Goal: Task Accomplishment & Management: Complete application form

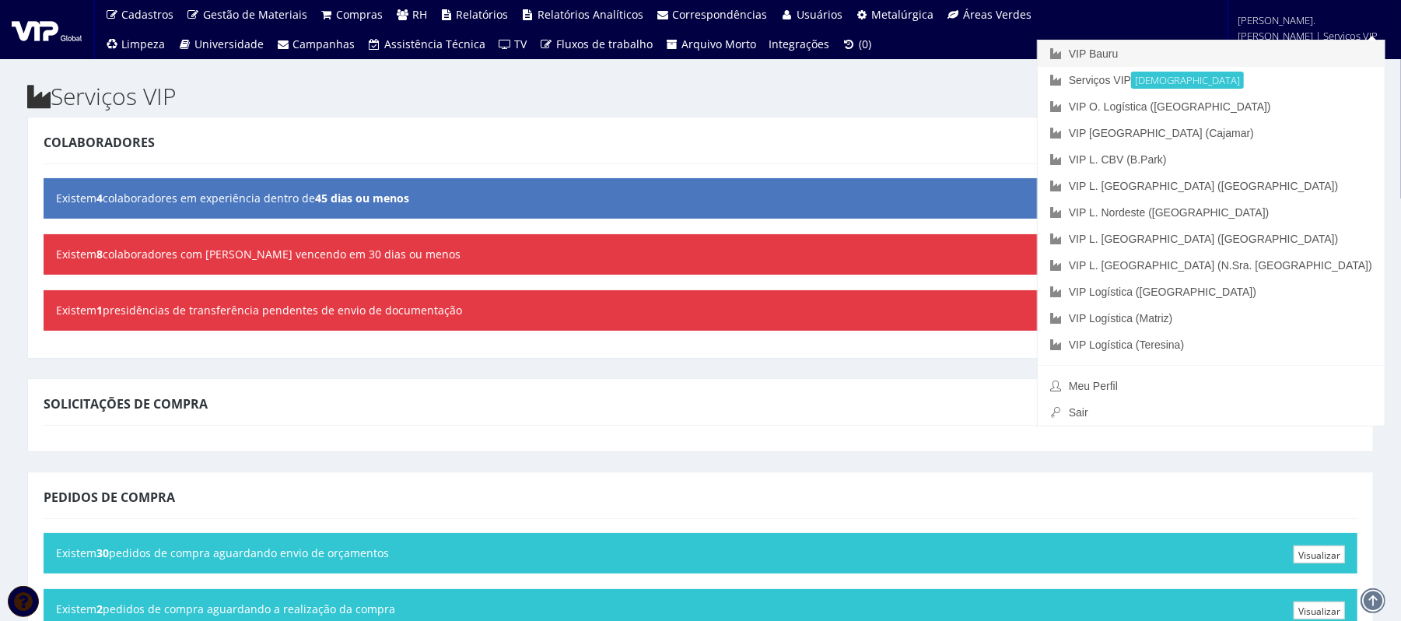
click at [1050, 50] on font "VIP Bauru" at bounding box center [1094, 53] width 50 height 12
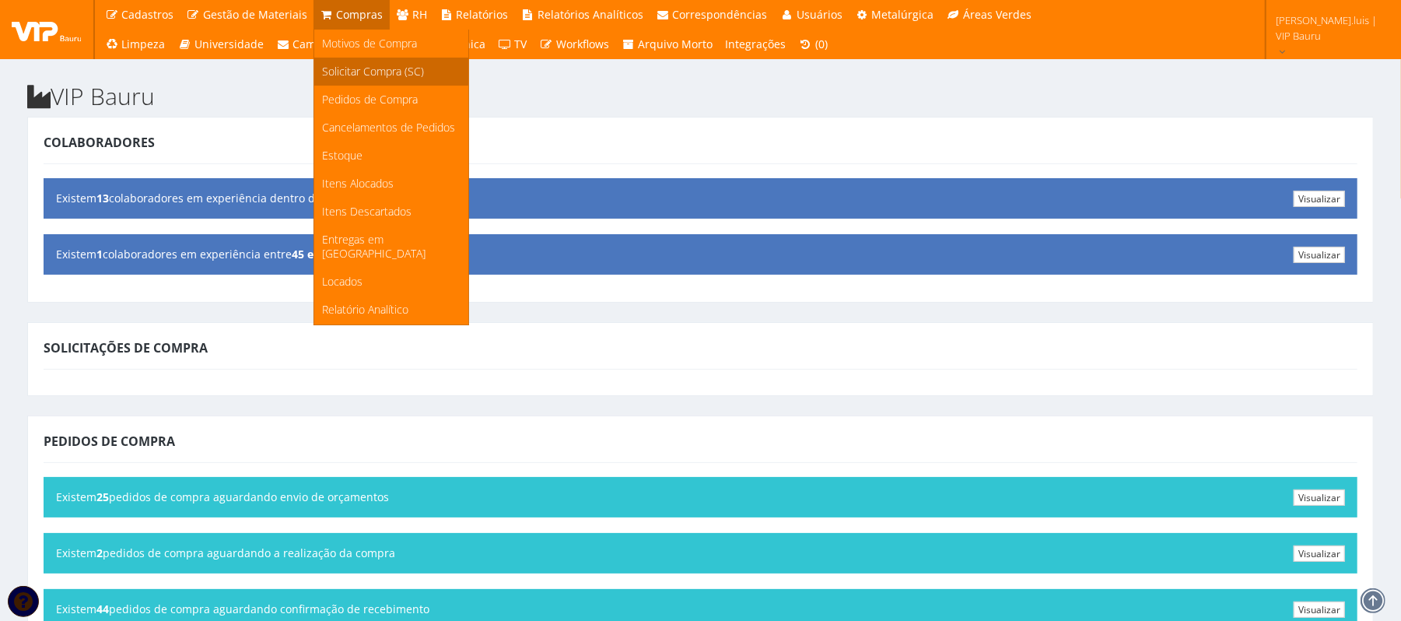
click at [346, 68] on span "Solicitar Compra (SC)" at bounding box center [373, 71] width 102 height 15
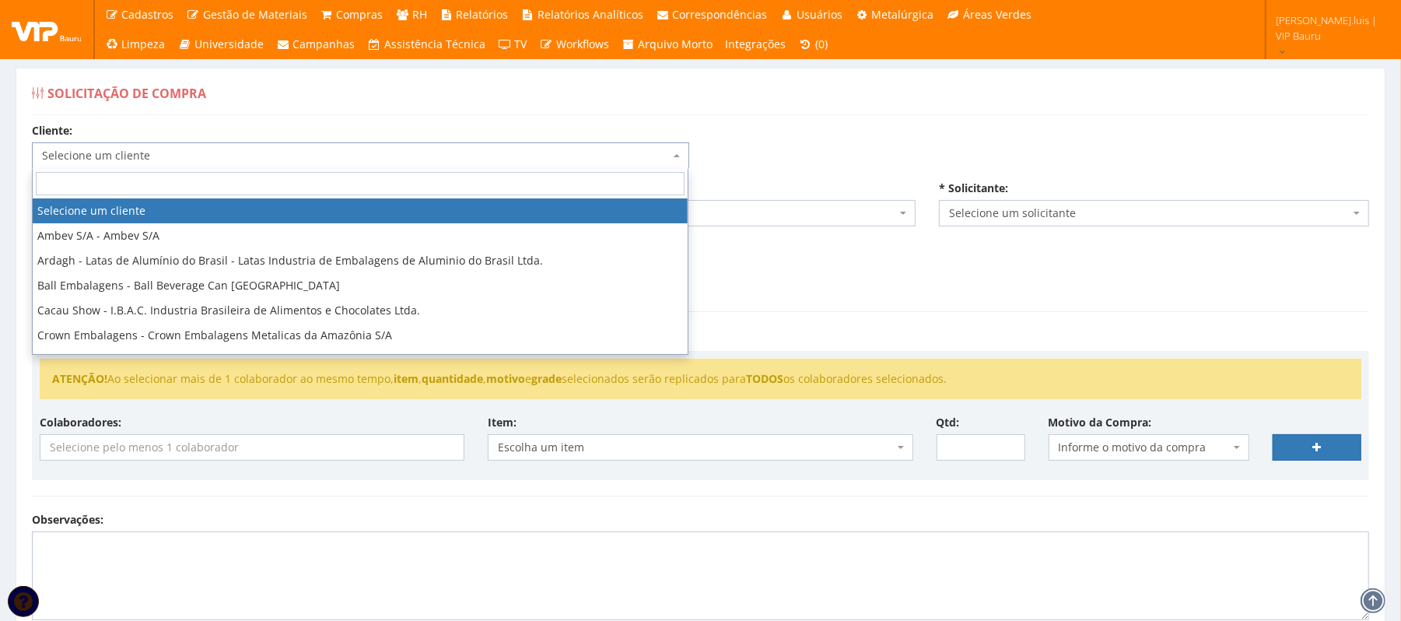
click at [356, 145] on span "Selecione um cliente" at bounding box center [360, 155] width 657 height 26
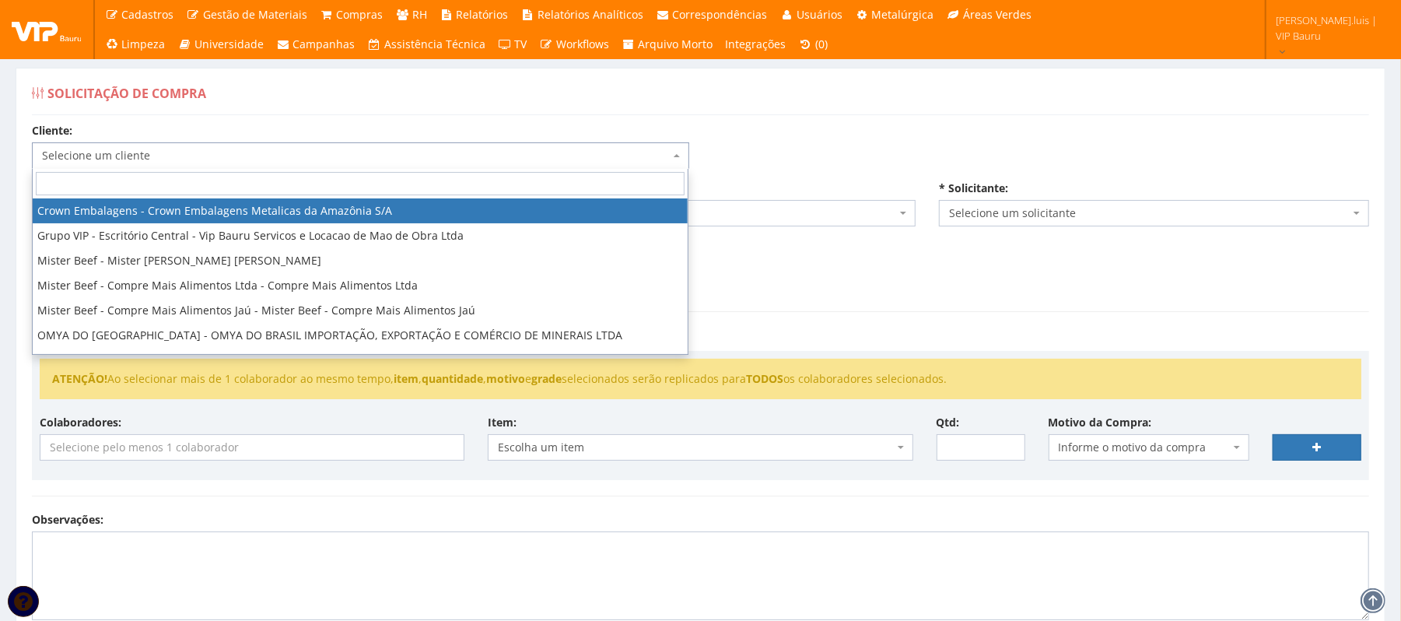
scroll to position [193, 0]
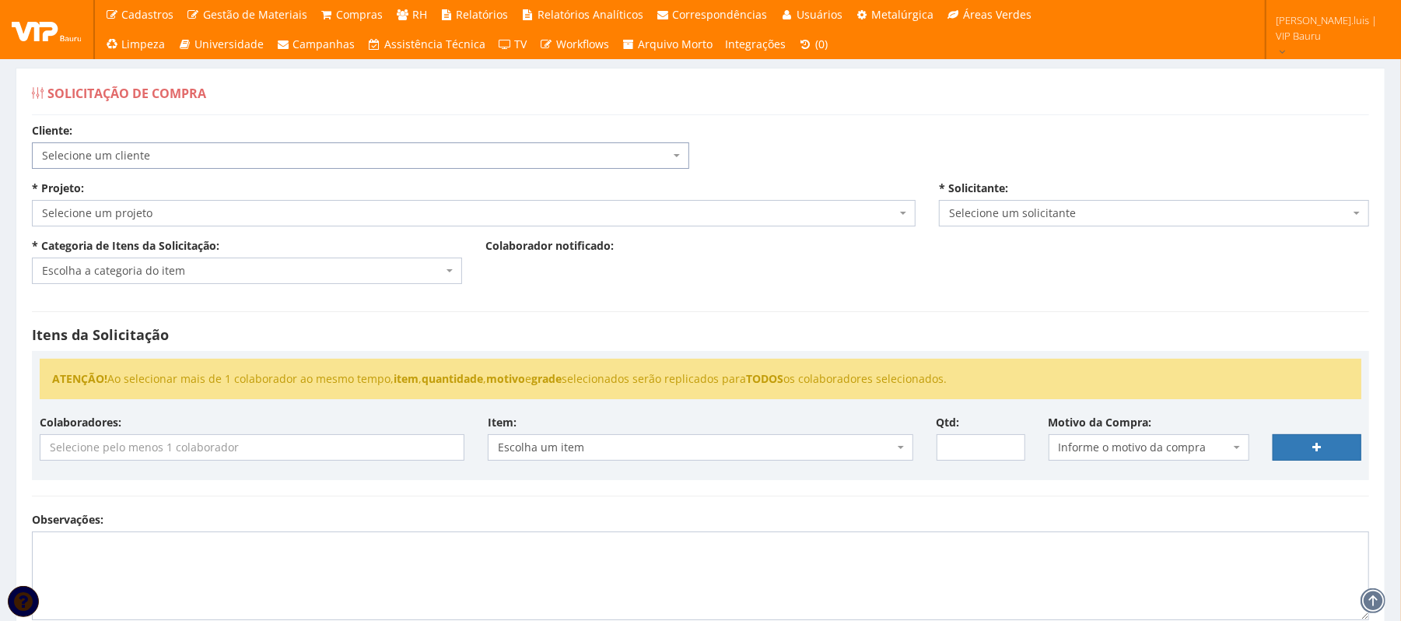
click at [154, 149] on span "Selecione um cliente" at bounding box center [356, 156] width 628 height 16
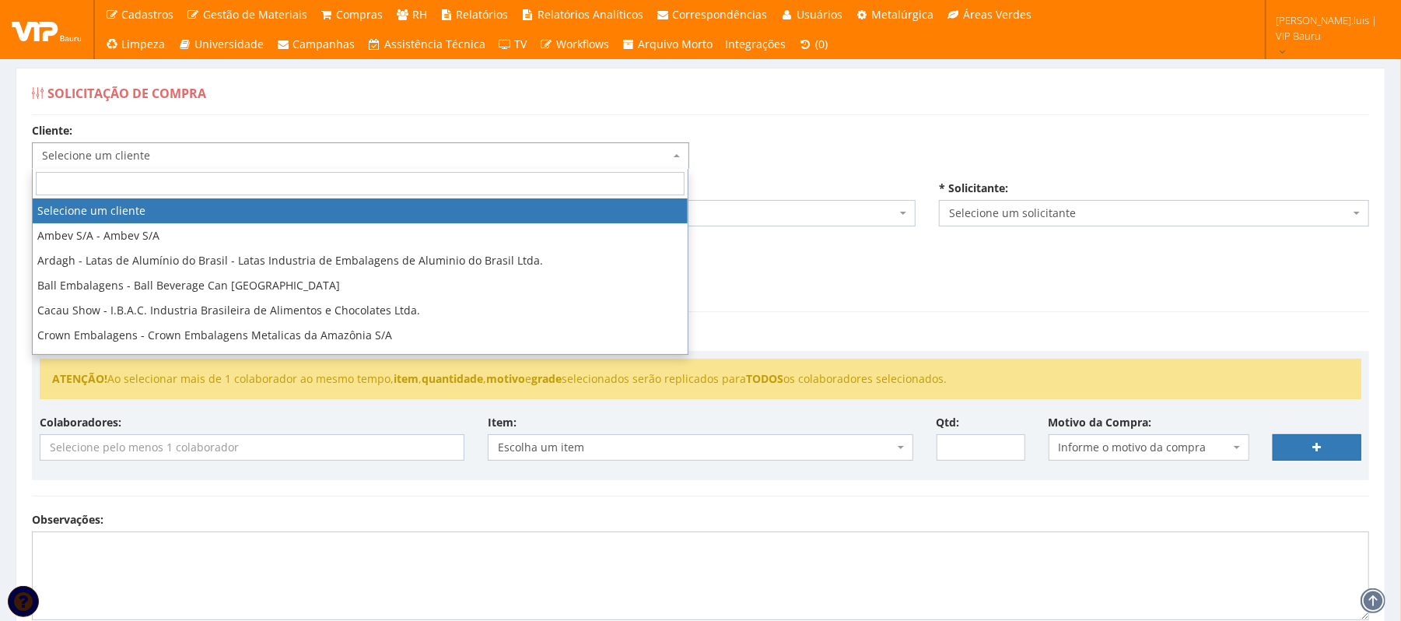
click at [131, 151] on span "Selecione um cliente" at bounding box center [356, 156] width 628 height 16
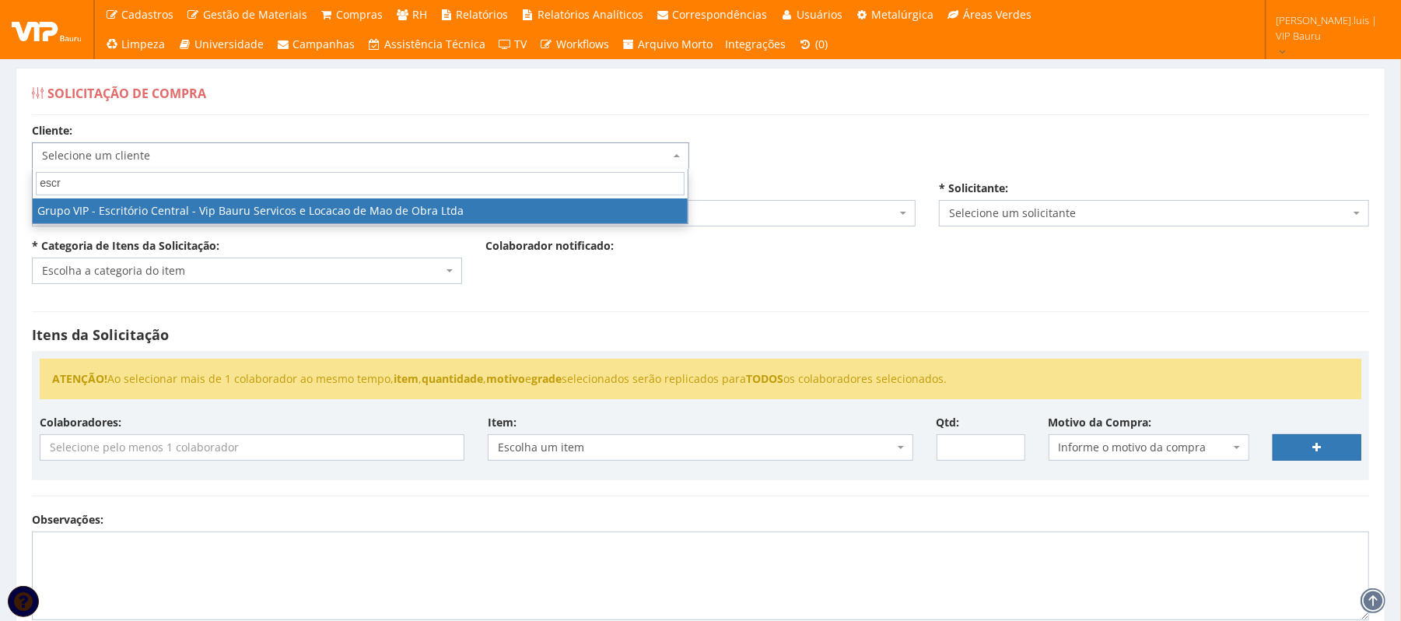
type input "escr"
select select "16"
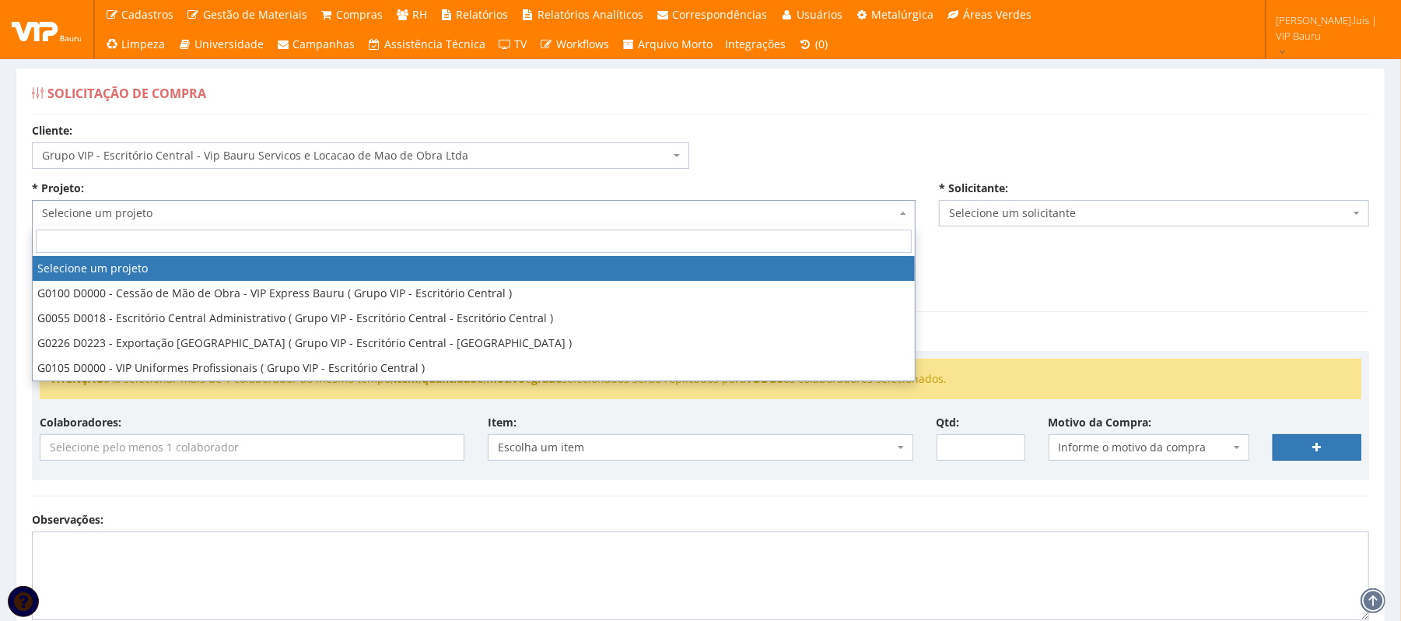
click at [166, 212] on span "Selecione um projeto" at bounding box center [469, 213] width 854 height 16
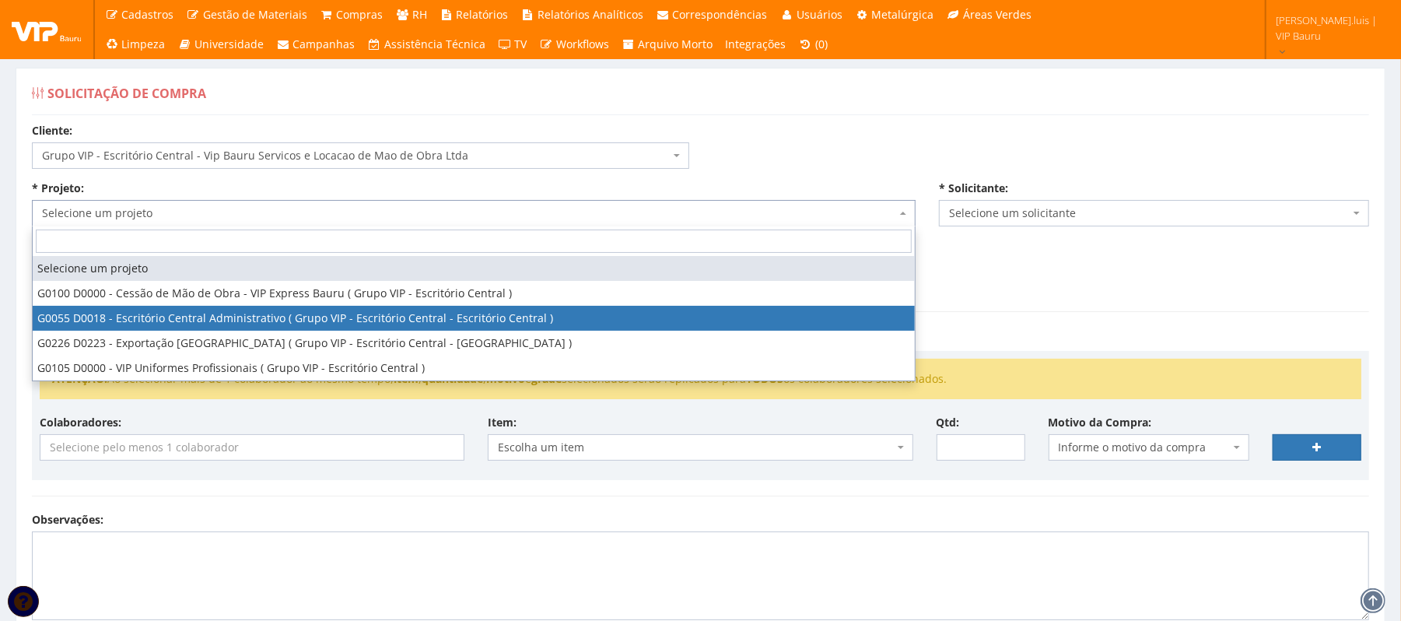
select select "55"
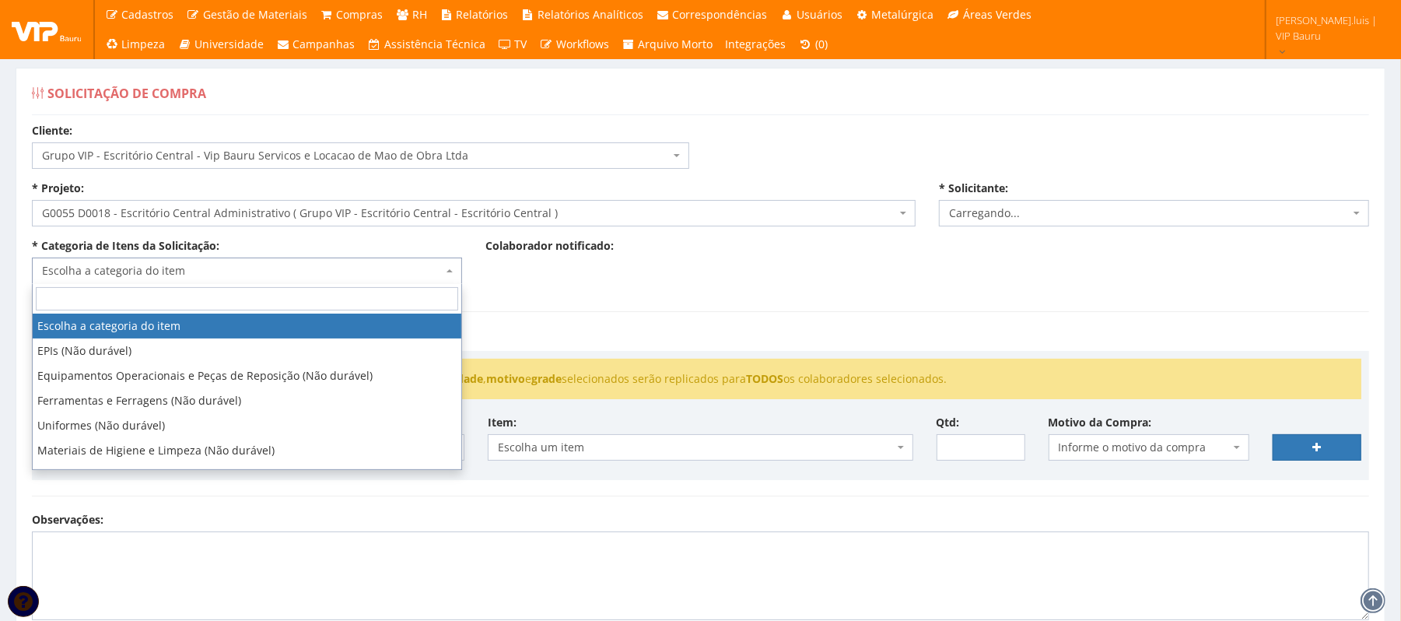
click at [184, 268] on span "Escolha a categoria do item" at bounding box center [242, 271] width 401 height 16
select select "3784"
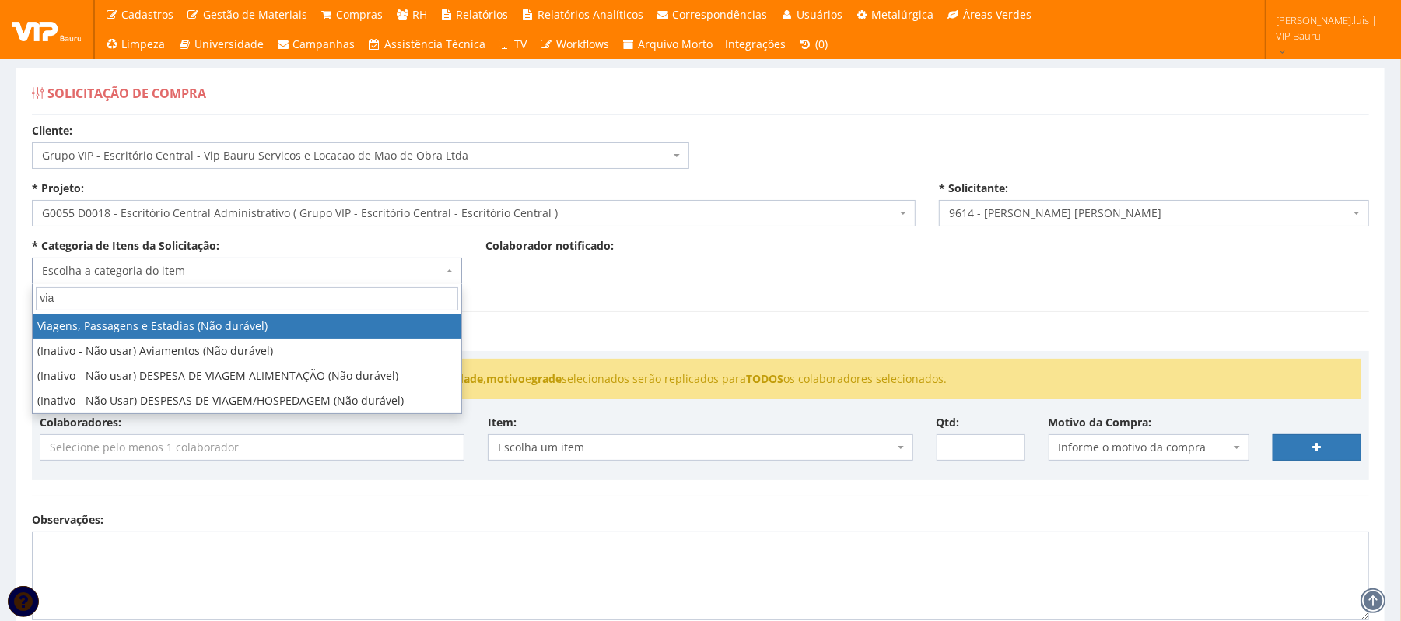
type input "via"
select select "21"
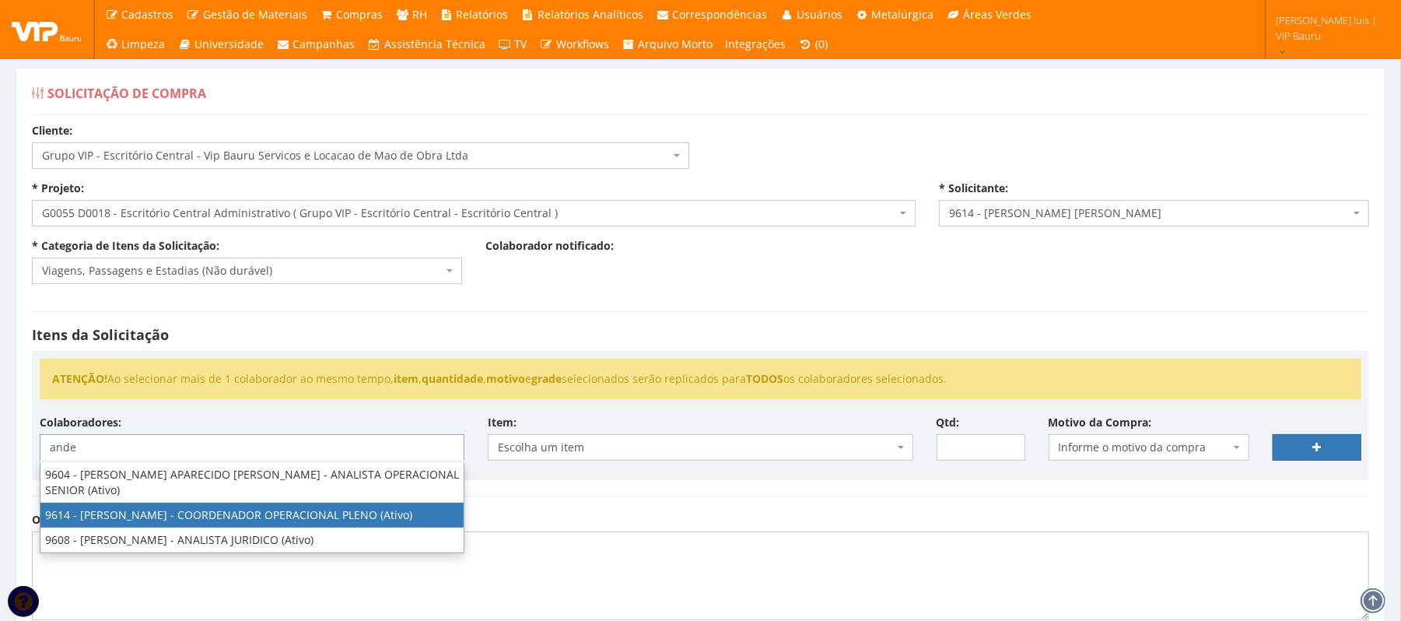
type input "ande"
select select "3784"
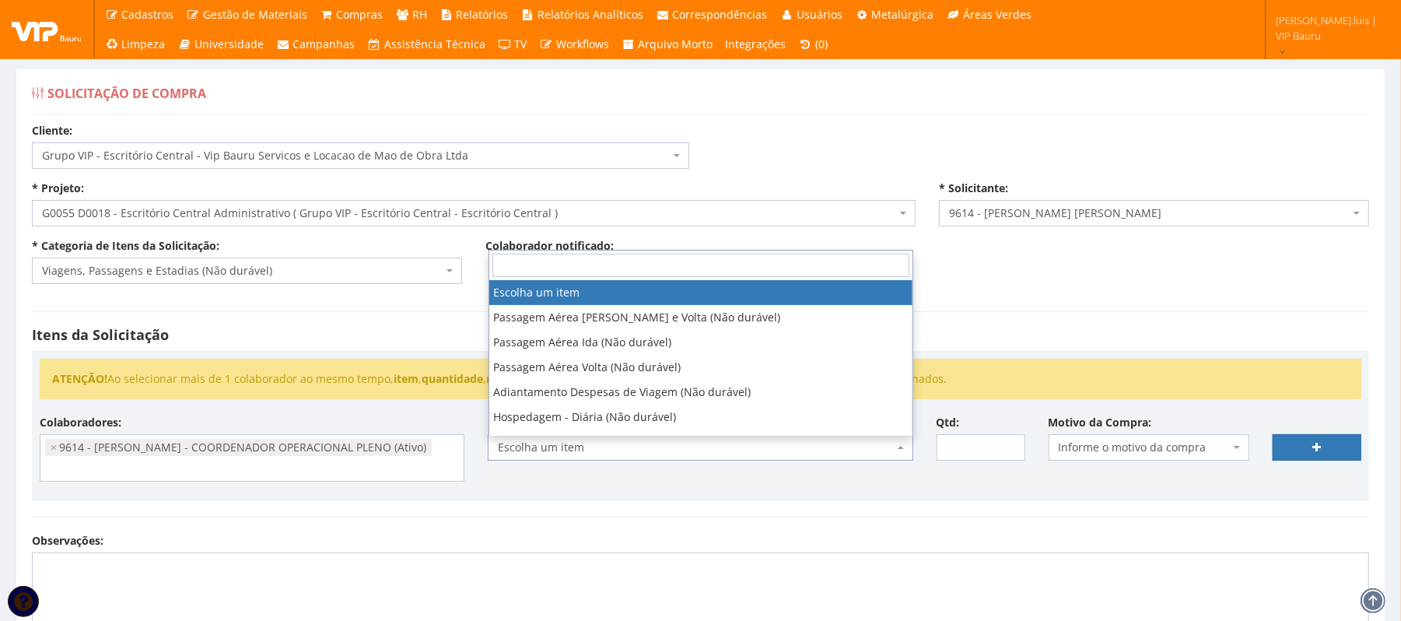
click at [657, 455] on span "Escolha um item" at bounding box center [695, 448] width 395 height 16
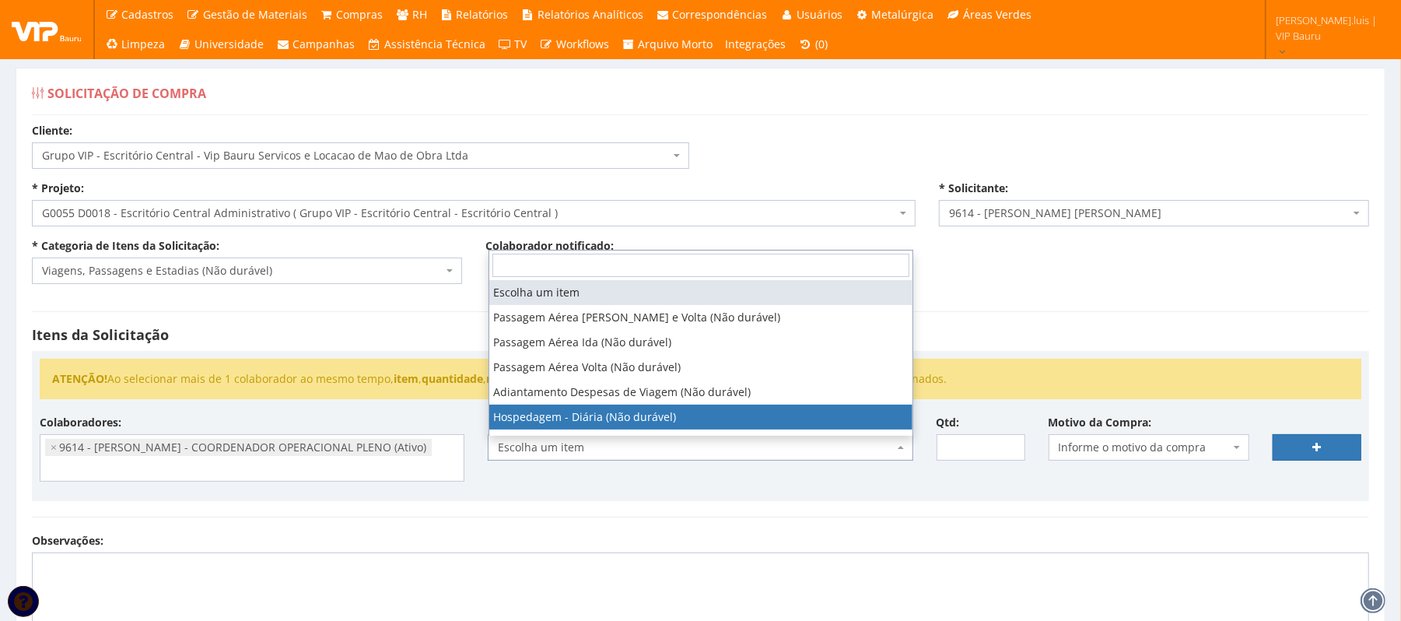
select select "403"
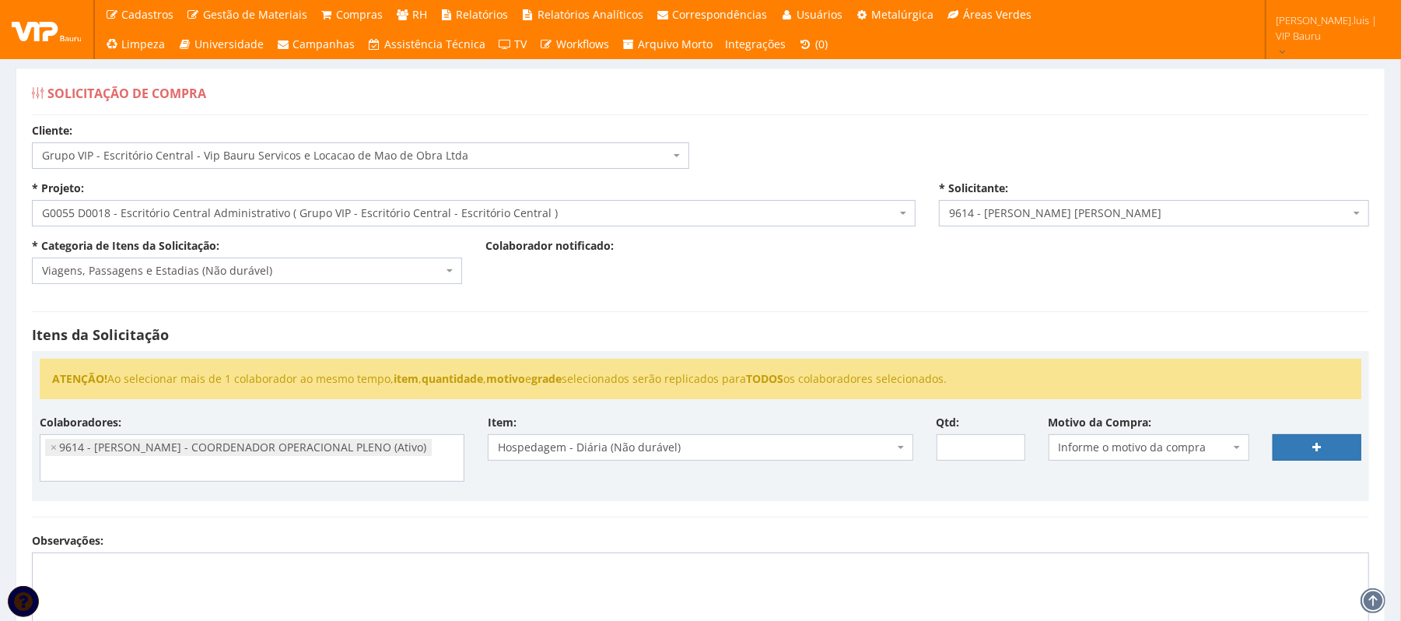
click at [974, 465] on div "Colaboradores: 9761 - ADRIANA SILVA DO NASCIMENTO PIRES - EMPREGADA DOMESTICA (…" at bounding box center [700, 454] width 1345 height 79
click at [969, 451] on input "Qtd:" at bounding box center [981, 447] width 89 height 26
type input "5"
click at [1155, 451] on span "Informe o motivo da compra" at bounding box center [1144, 448] width 171 height 16
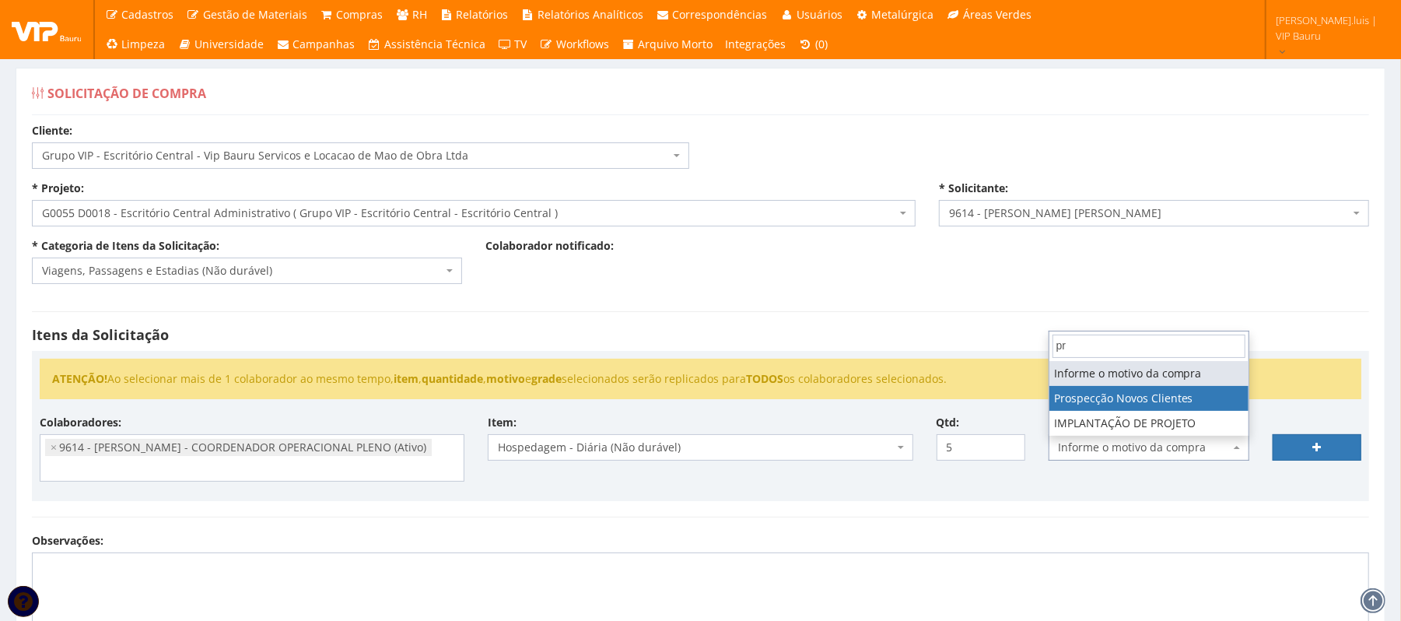
type input "pr"
click at [1121, 395] on ul "ATENÇÃO! Ao selecionar mais de 1 colaborador ao mesmo tempo, item , quantidade …" at bounding box center [701, 379] width 1322 height 40
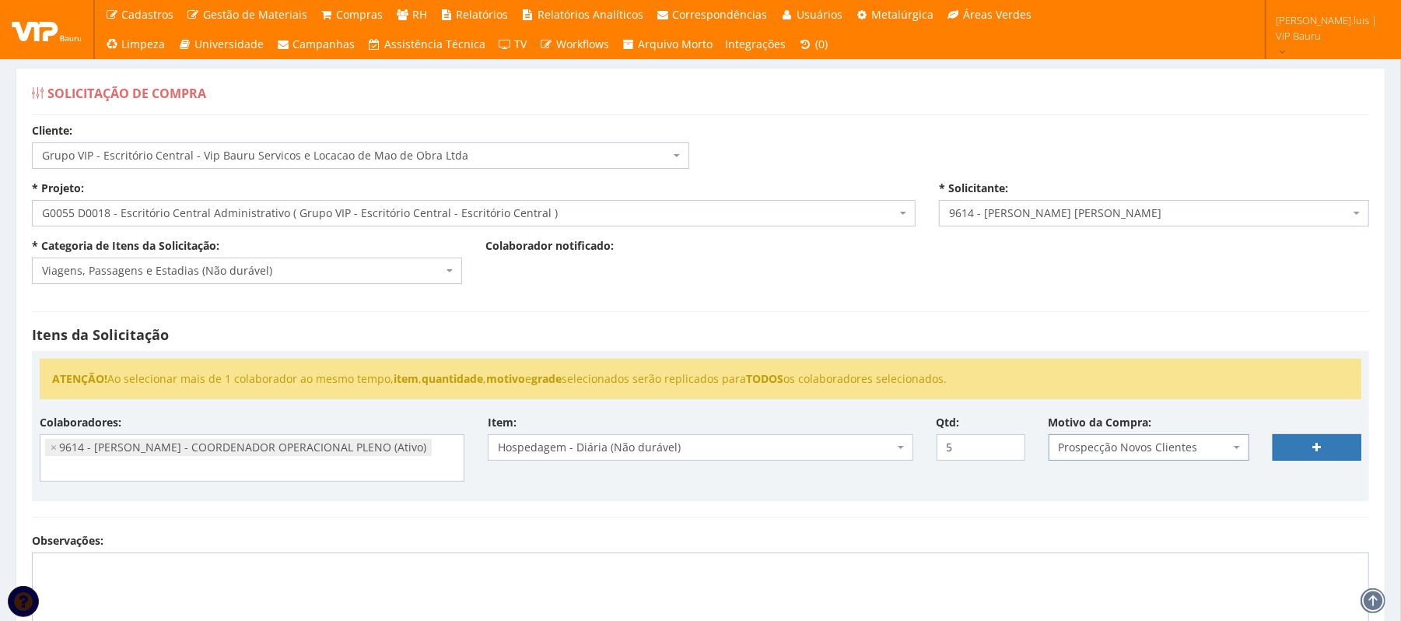
select select "12"
click at [1121, 395] on ul "ATENÇÃO! Ao selecionar mais de 1 colaborador ao mesmo tempo, item , quantidade …" at bounding box center [701, 379] width 1322 height 40
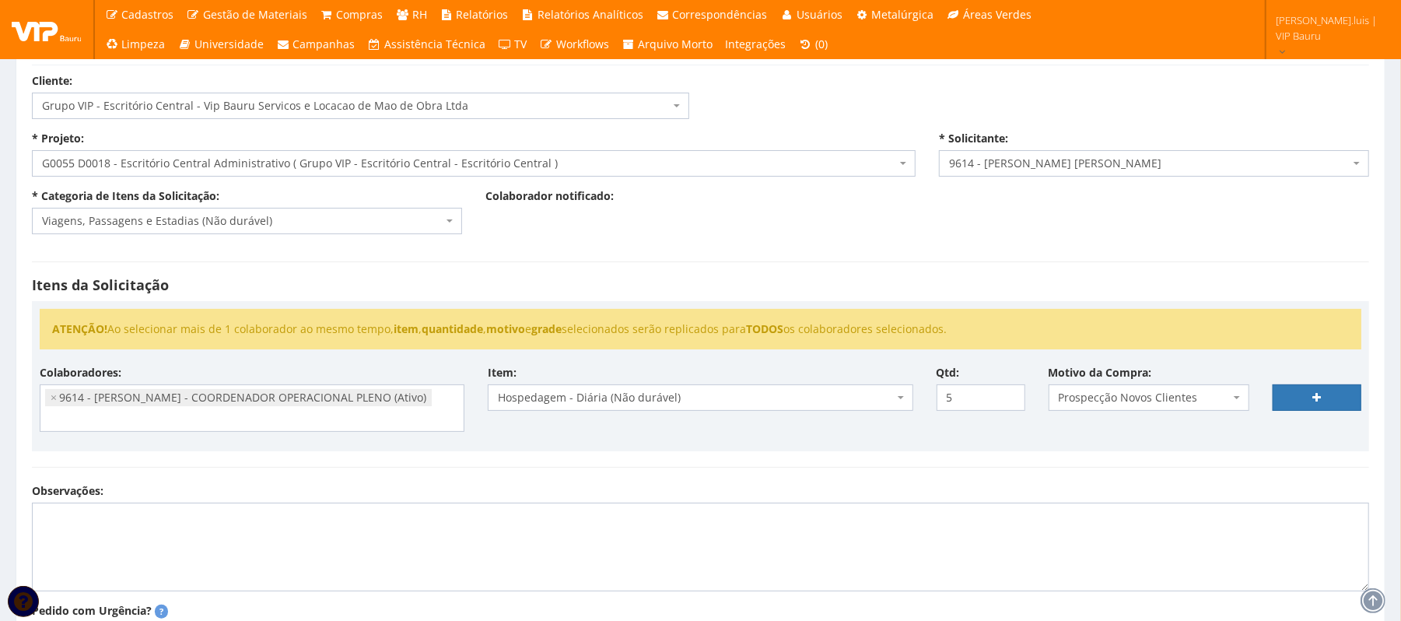
scroll to position [54, 0]
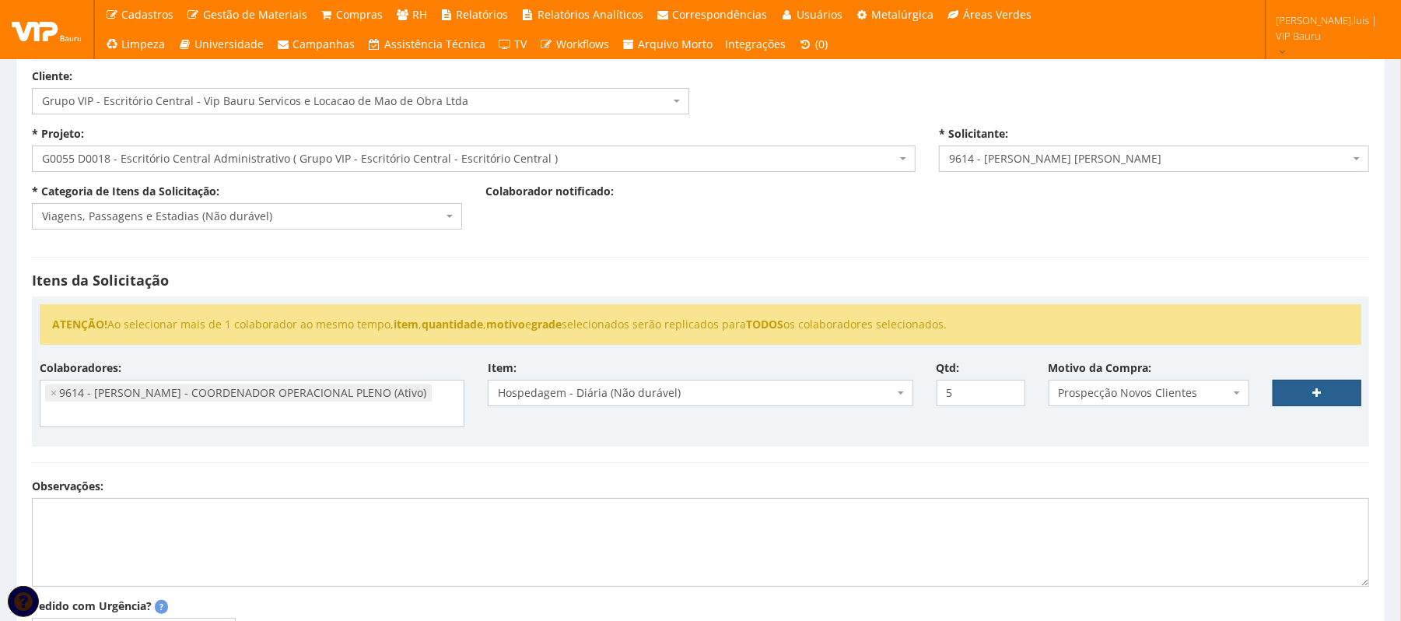
click at [1311, 389] on link at bounding box center [1317, 393] width 89 height 26
select select
type input "0"
select select
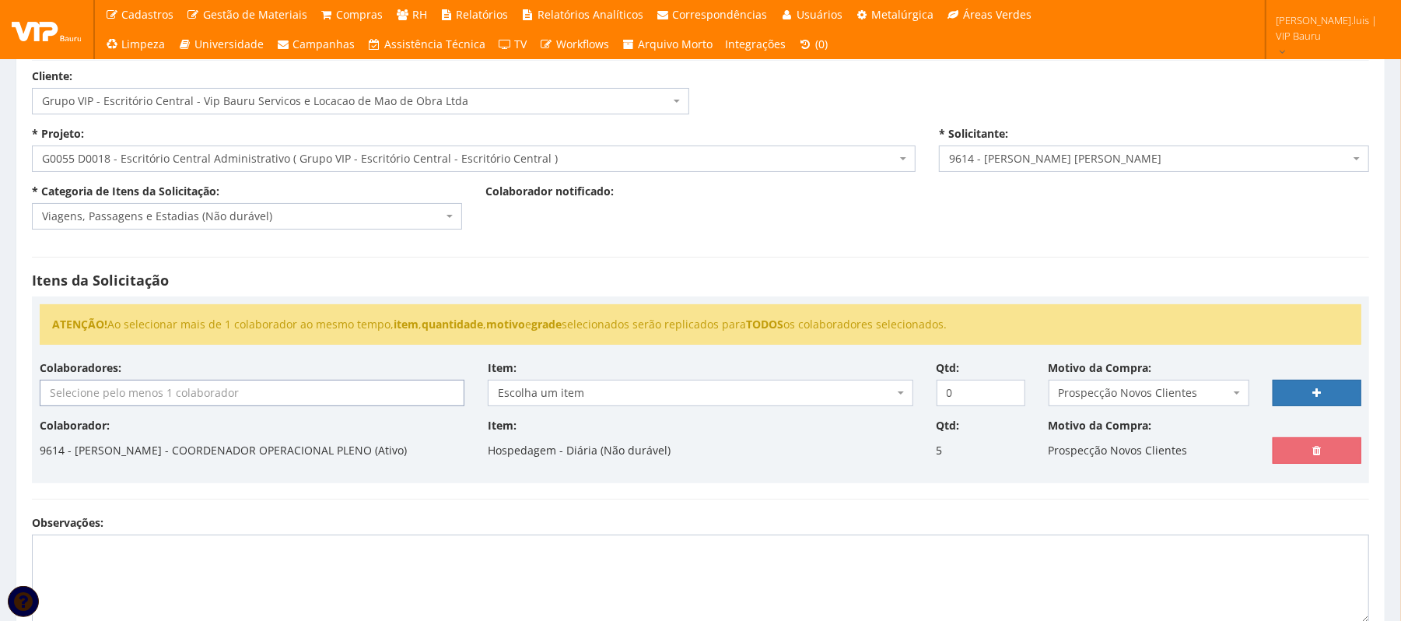
click at [148, 393] on input "search" at bounding box center [251, 392] width 423 height 25
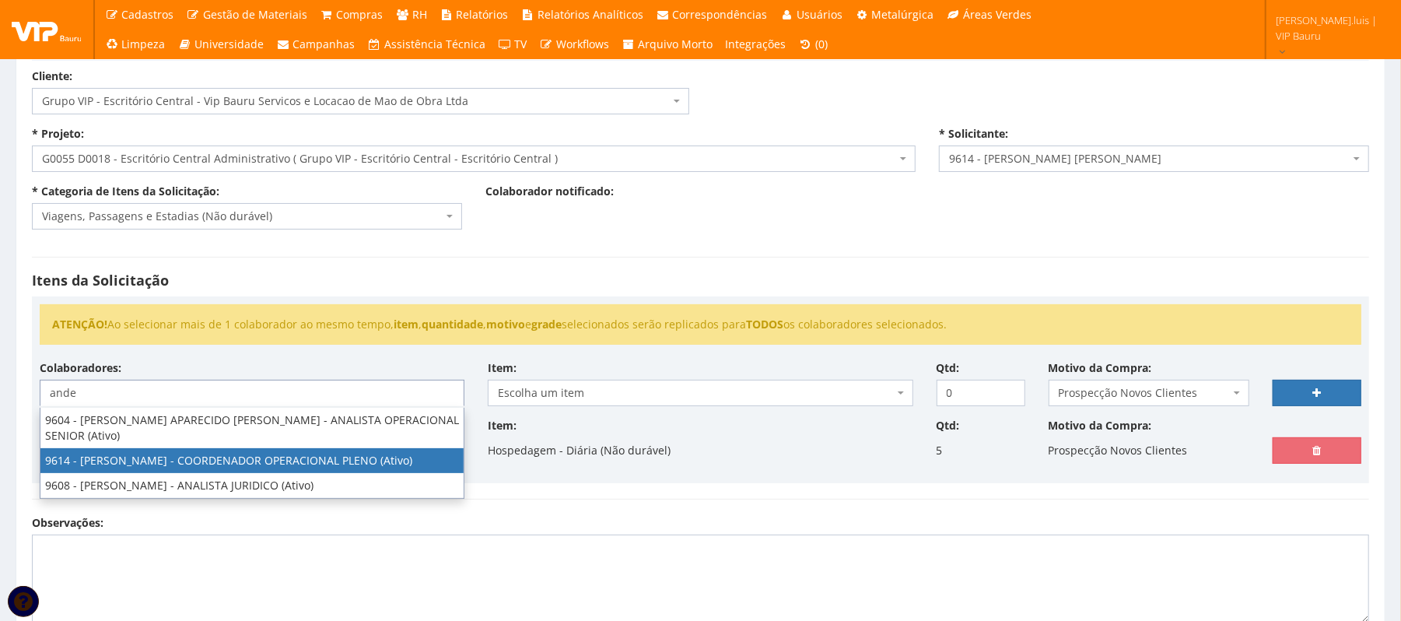
type input "ande"
select select "3784"
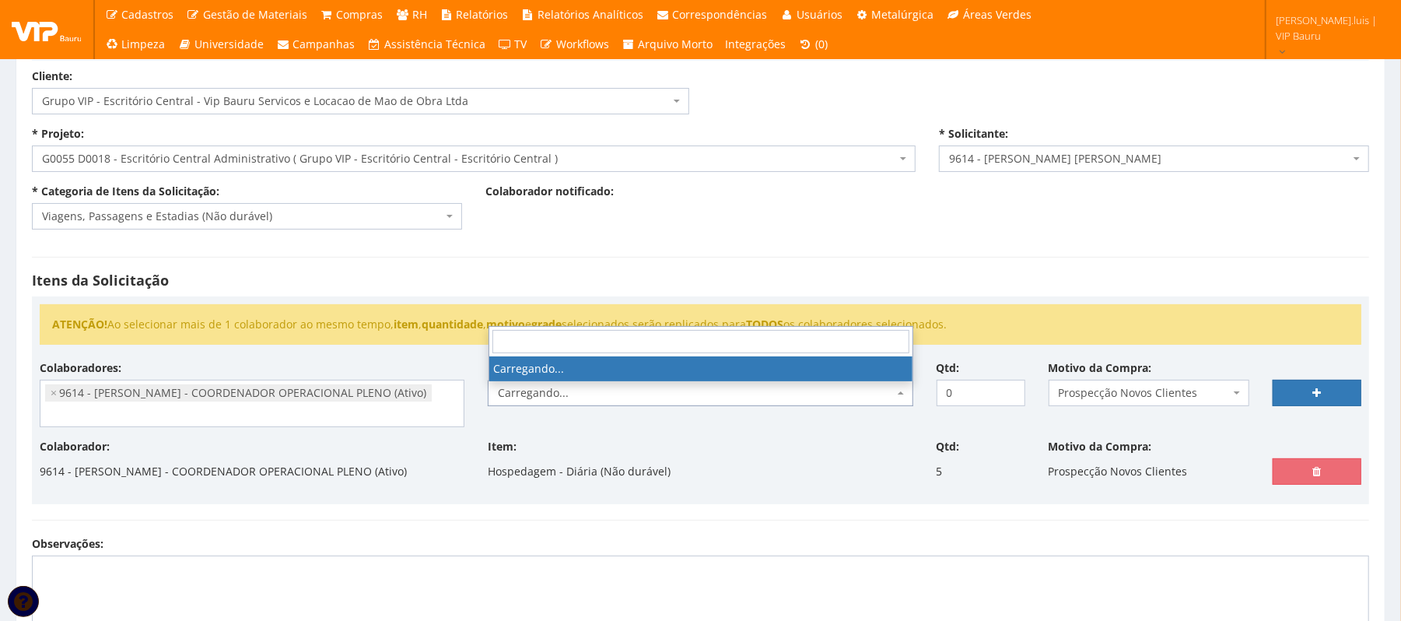
click at [555, 400] on span "Carregando..." at bounding box center [695, 393] width 395 height 16
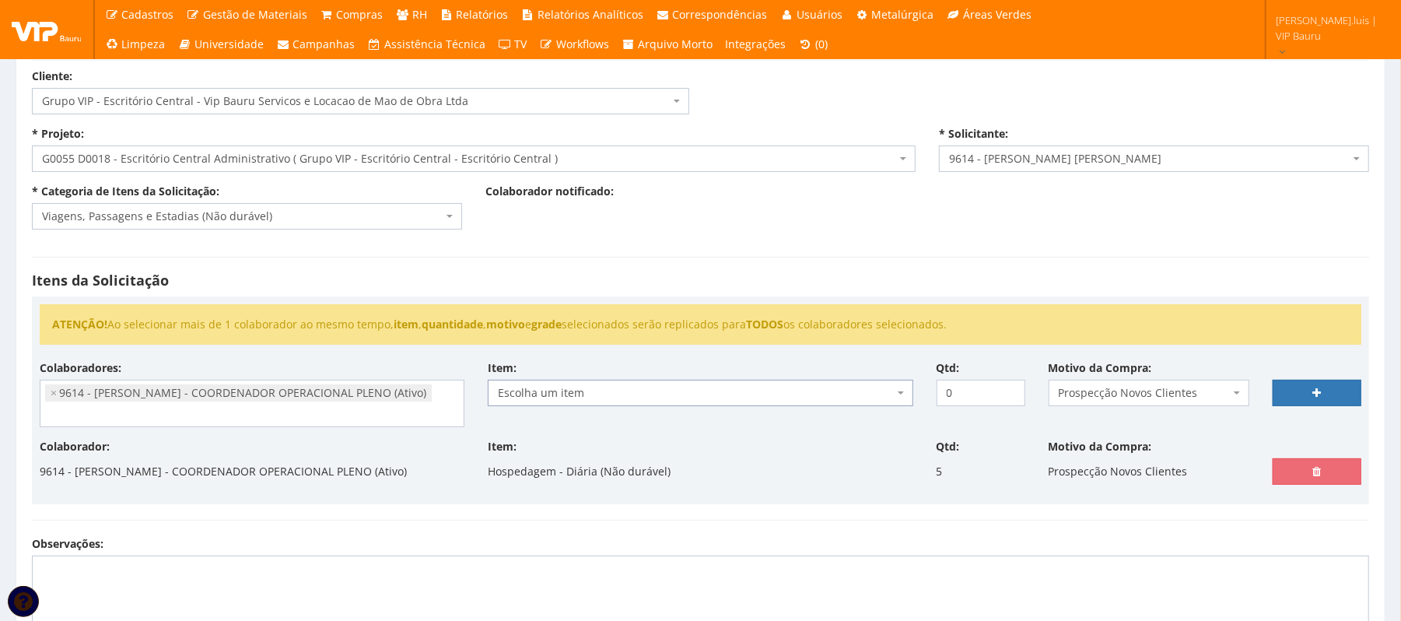
click at [555, 400] on span "Escolha um item" at bounding box center [695, 393] width 395 height 16
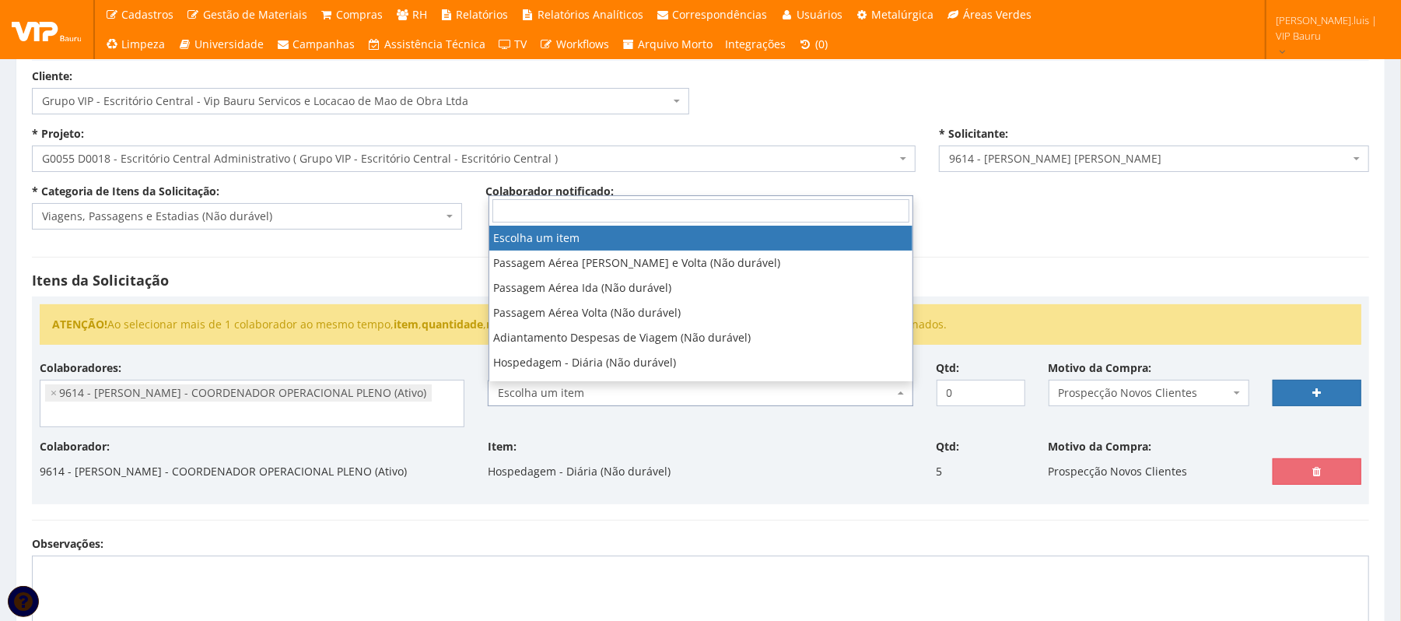
click at [555, 400] on span "Escolha um item" at bounding box center [695, 393] width 395 height 16
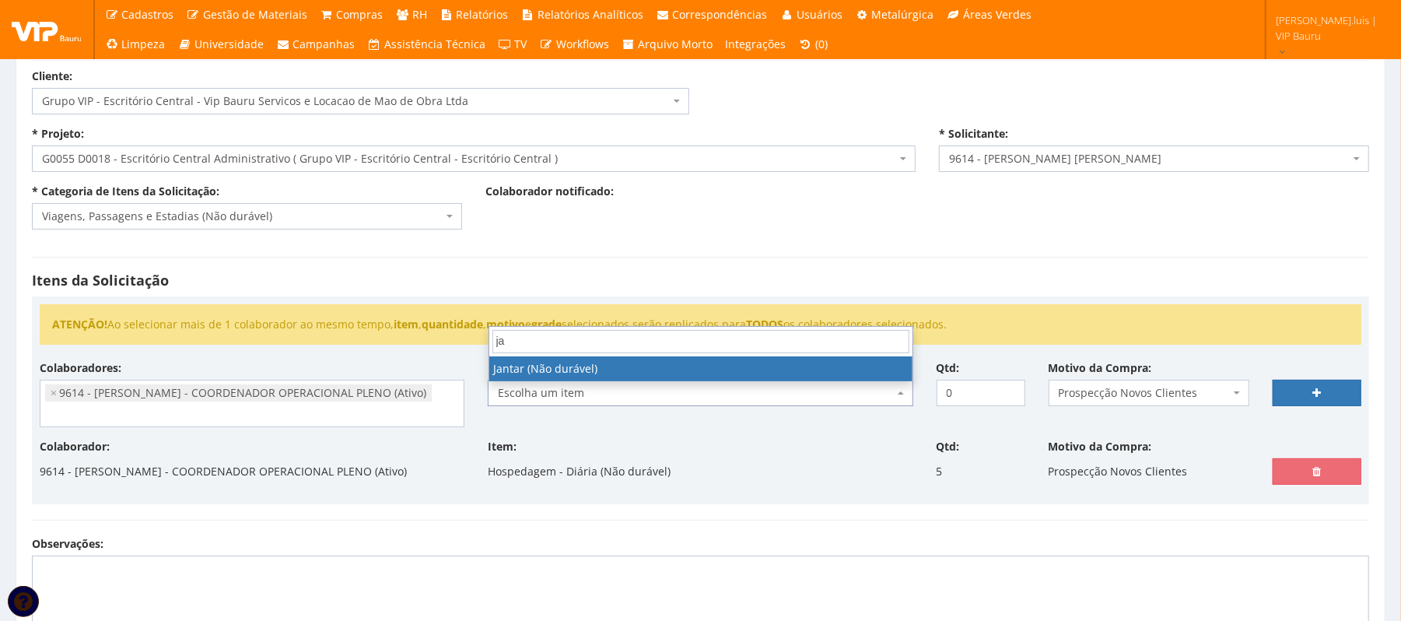
type input "ja"
select select "579"
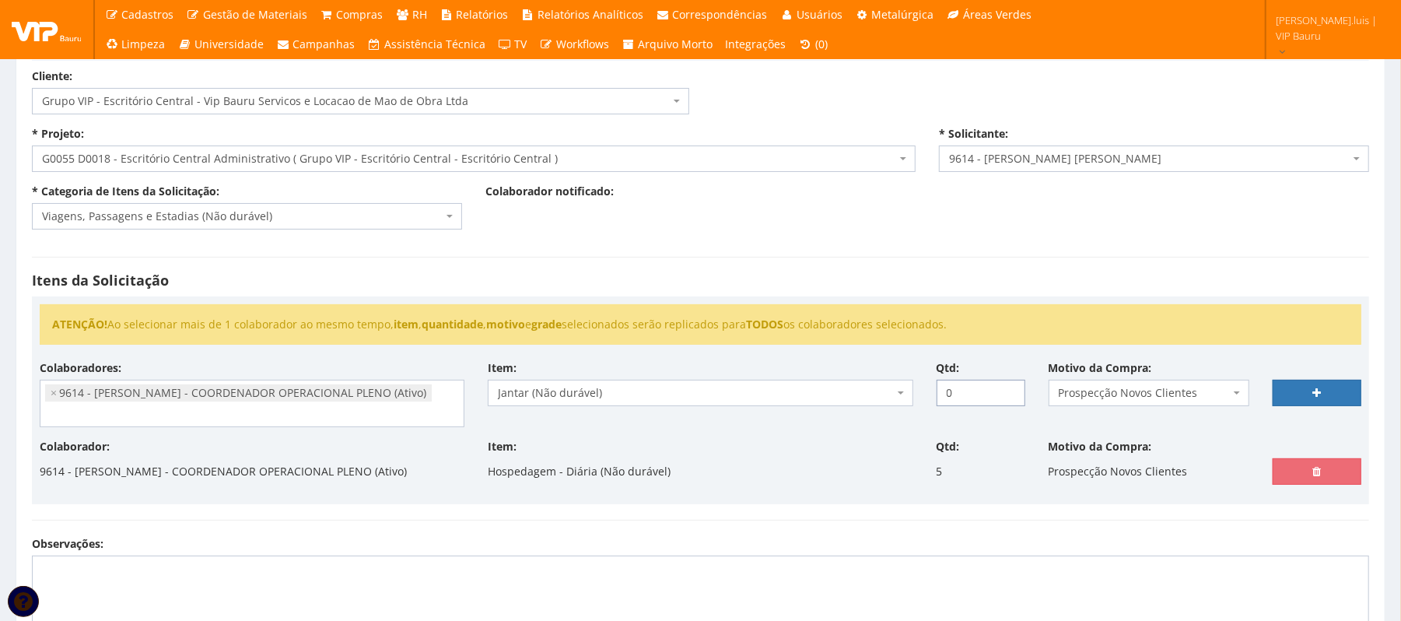
click at [948, 387] on input "0" at bounding box center [981, 393] width 89 height 26
click at [952, 390] on input "0" at bounding box center [981, 393] width 89 height 26
type input "5"
click at [1302, 396] on link at bounding box center [1317, 393] width 89 height 26
select select
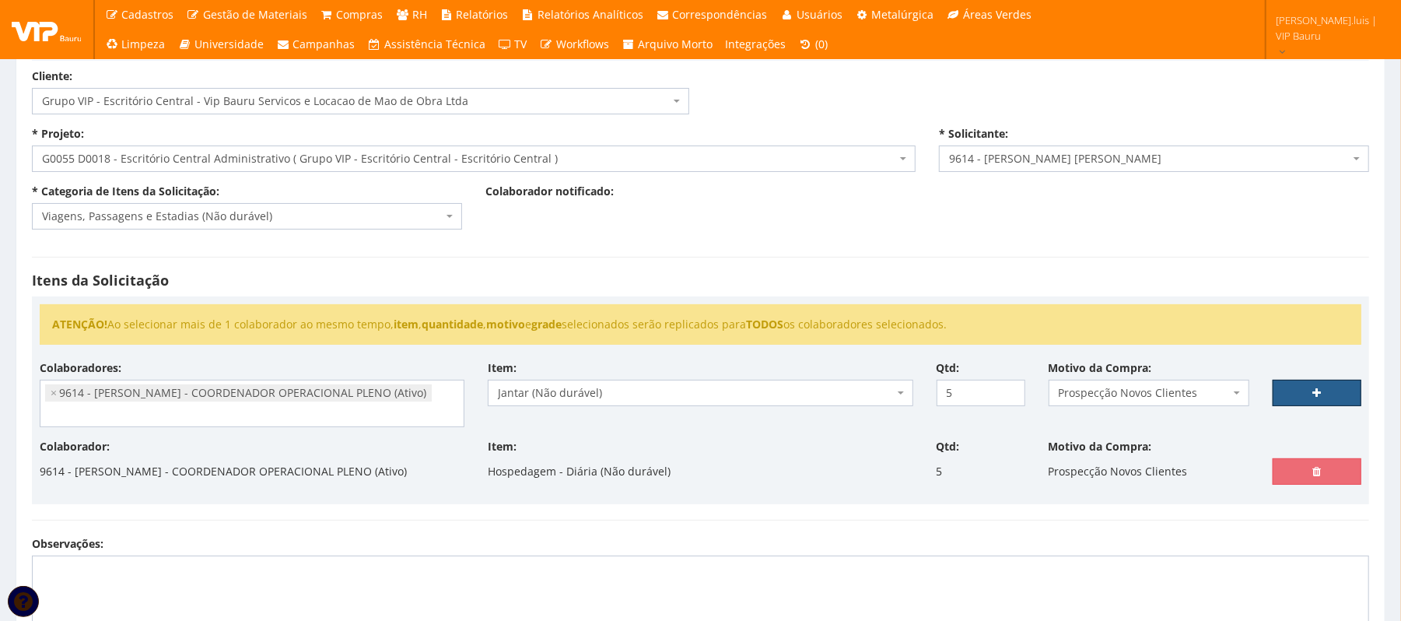
type input "0"
select select
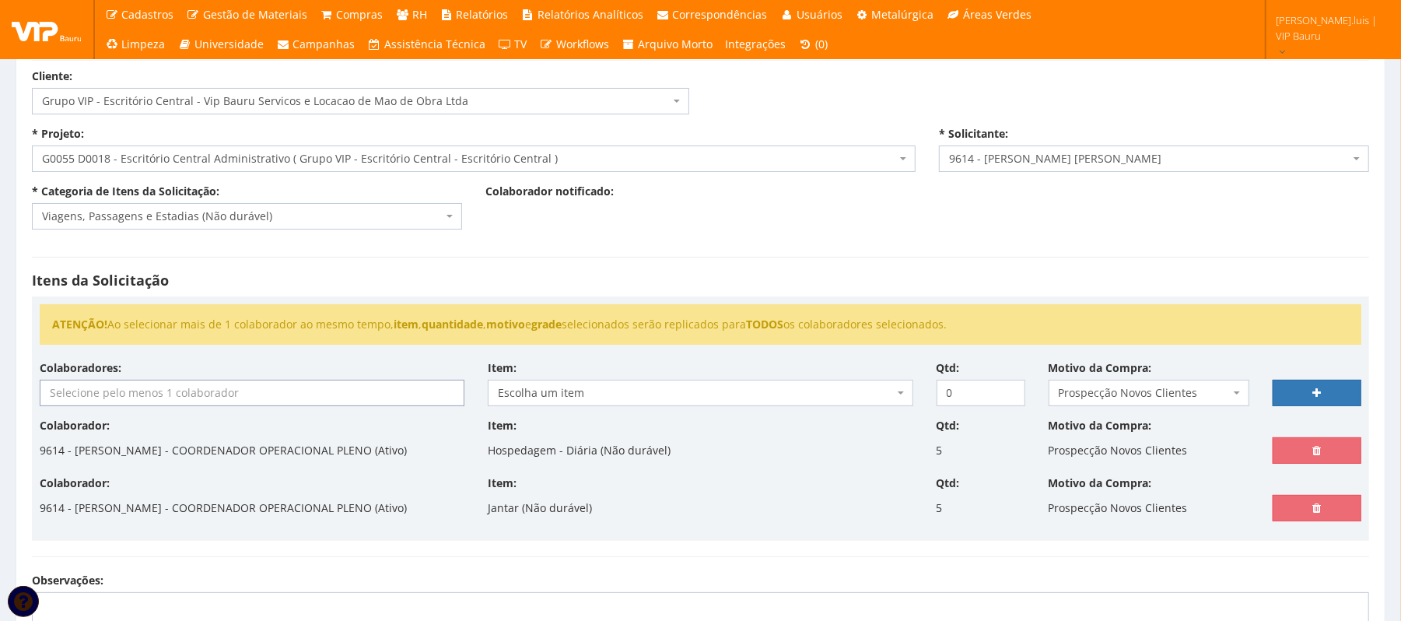
click at [201, 398] on input "search" at bounding box center [251, 392] width 423 height 25
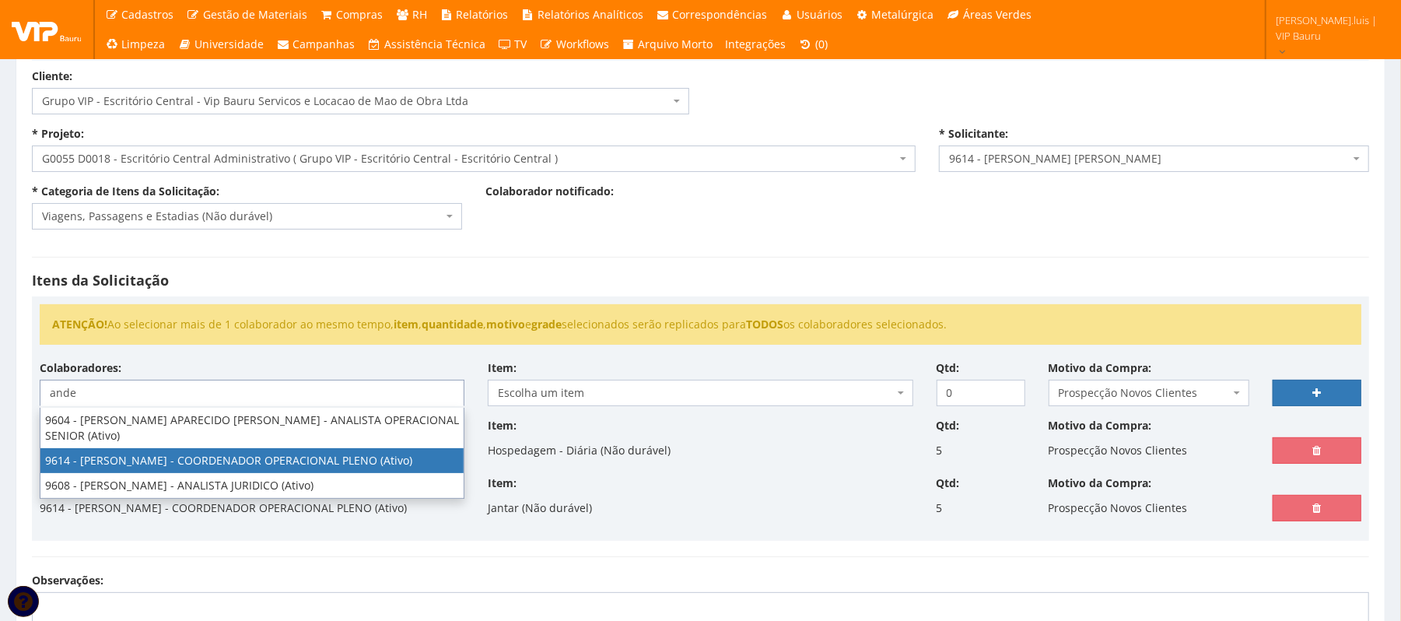
type input "ande"
select select "3784"
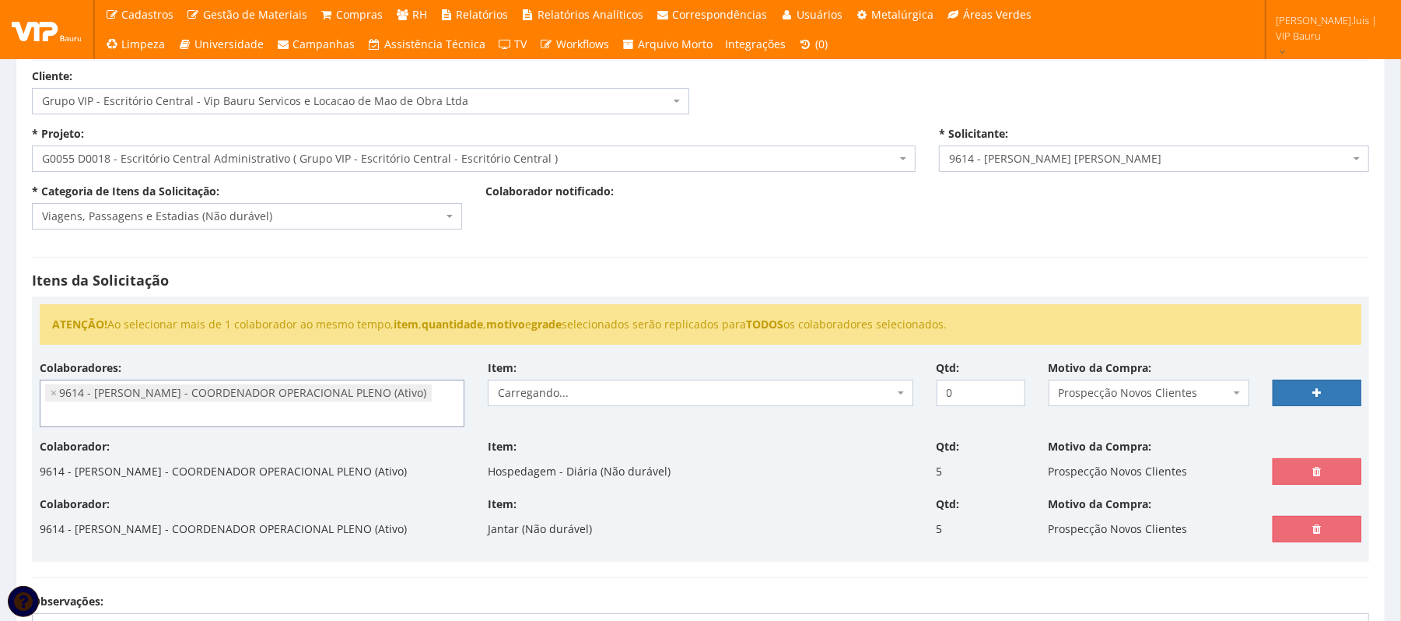
click at [592, 391] on span "Carregando..." at bounding box center [695, 393] width 395 height 16
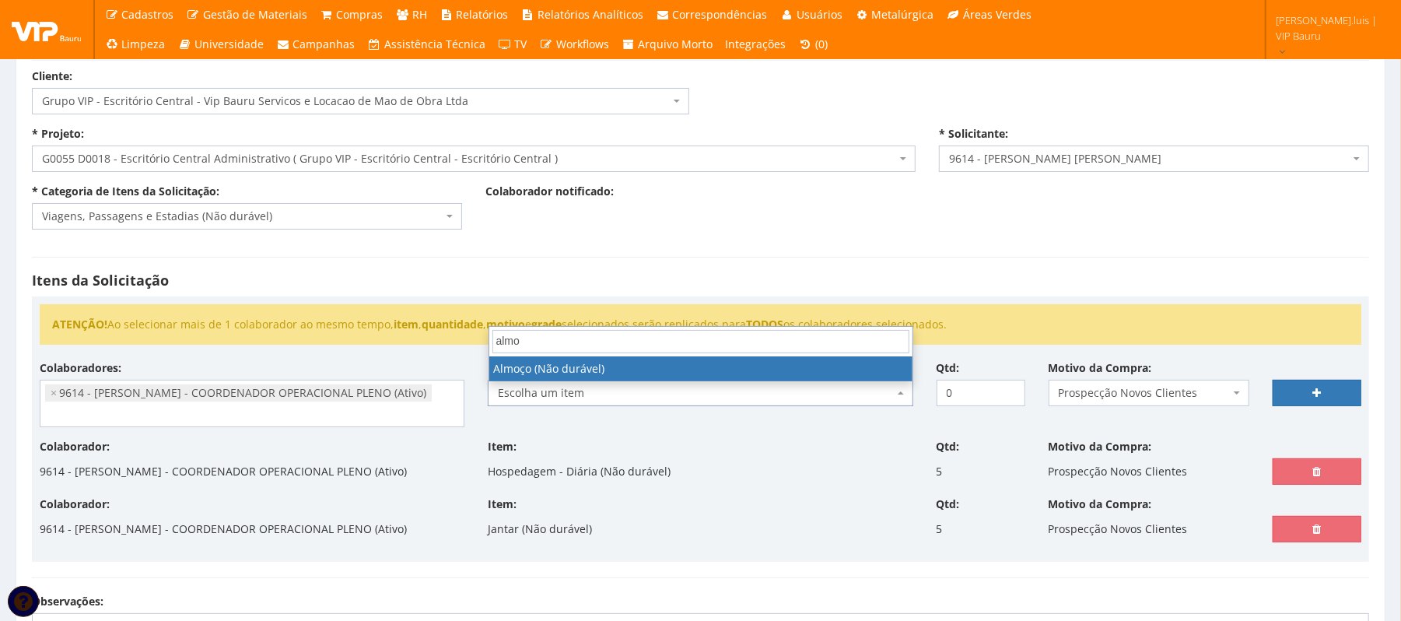
type input "almo"
select select "578"
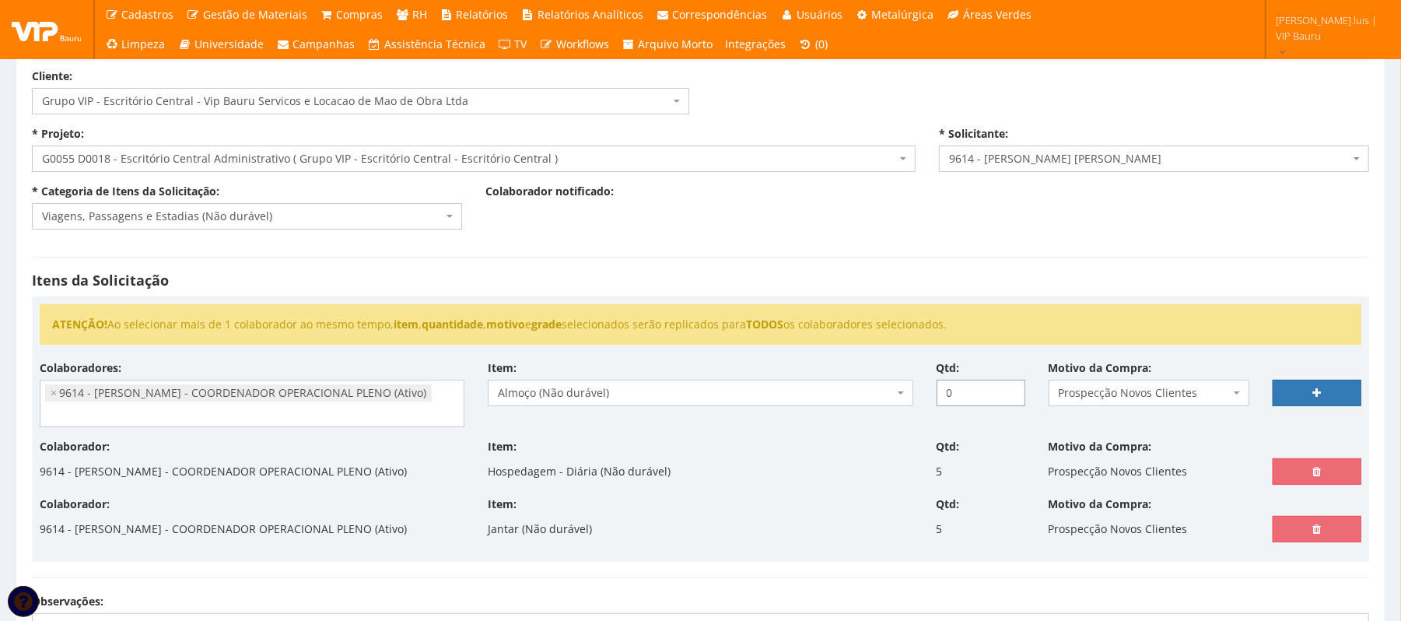
click at [949, 390] on input "0" at bounding box center [981, 393] width 89 height 26
type input "4"
click at [1302, 397] on link at bounding box center [1317, 393] width 89 height 26
select select
type input "0"
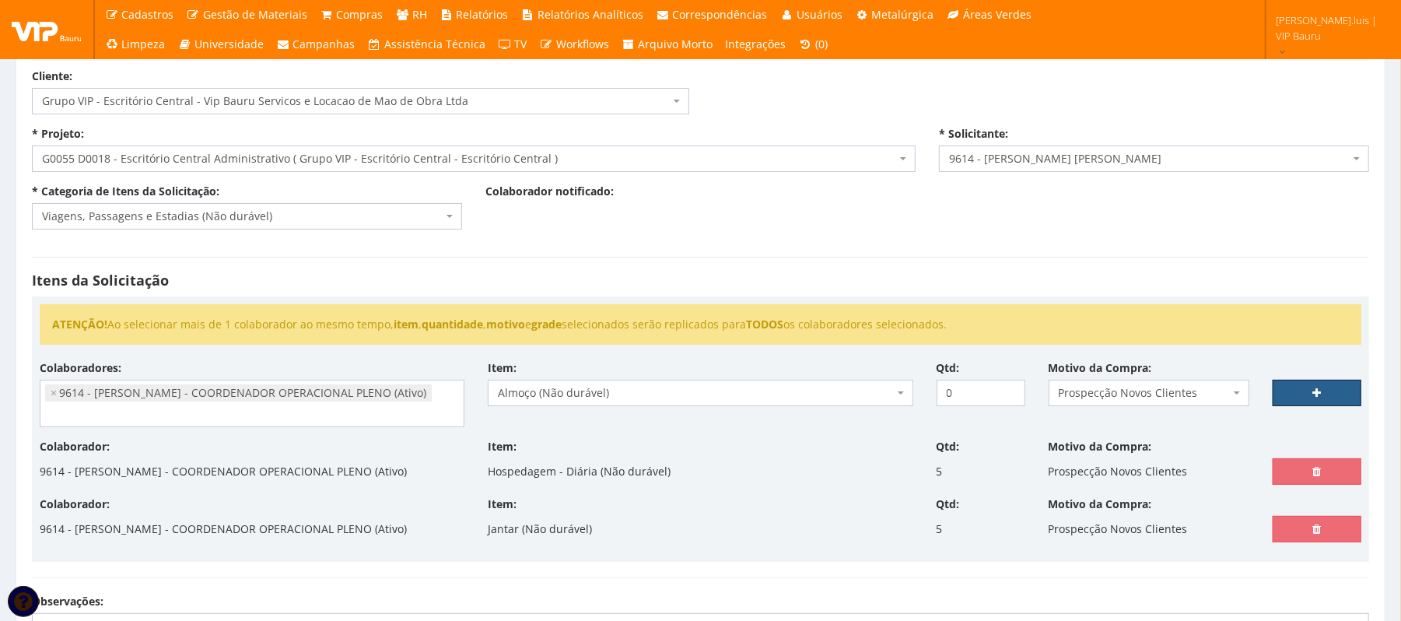
select select
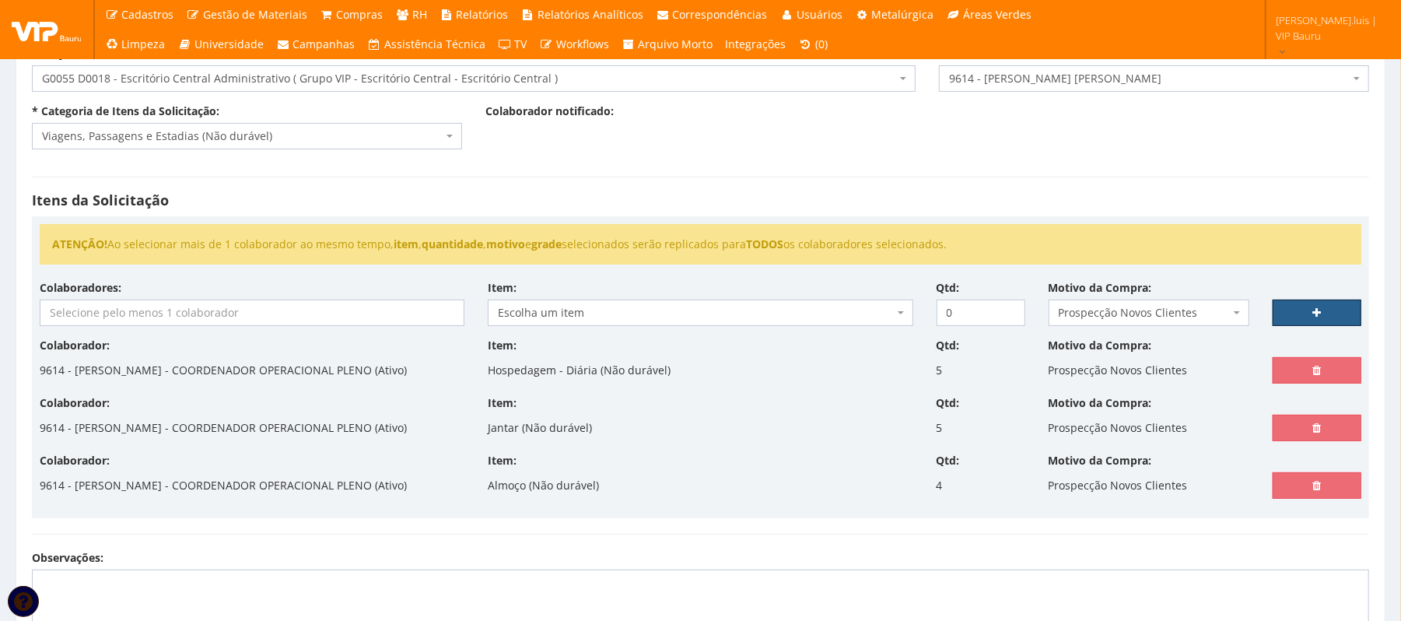
scroll to position [137, 0]
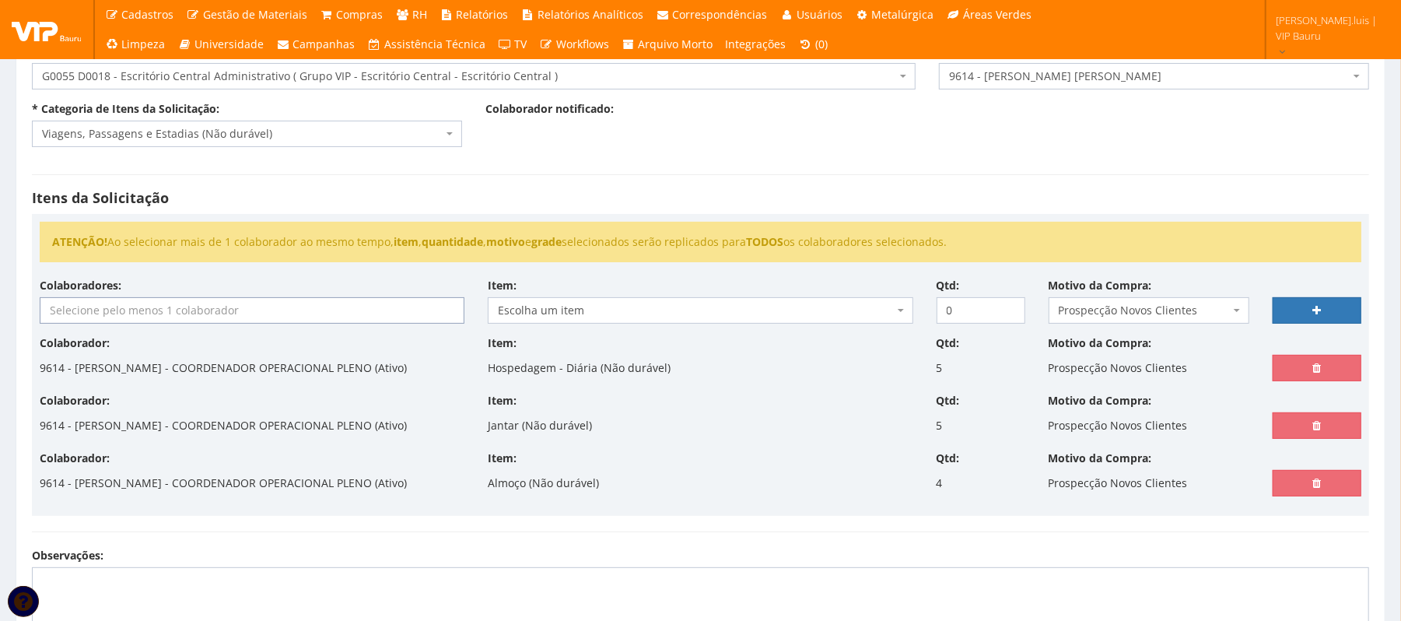
click at [288, 317] on input "search" at bounding box center [251, 310] width 423 height 25
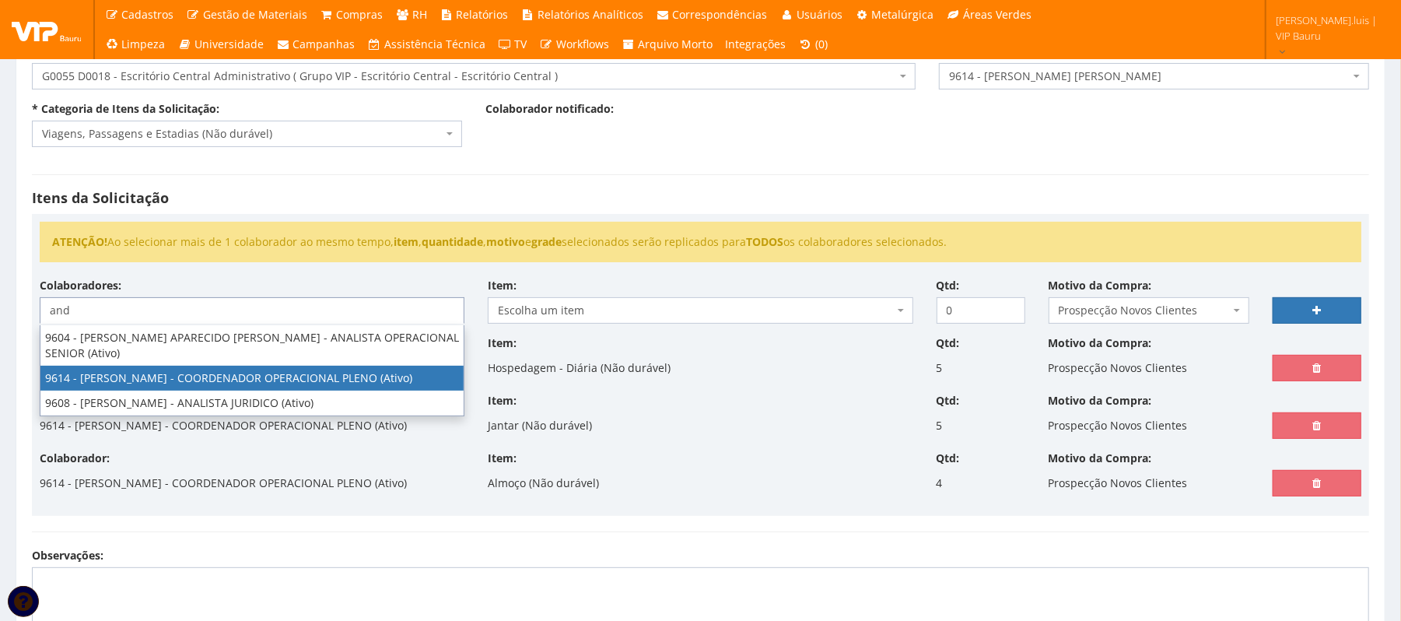
type input "and"
select select "3784"
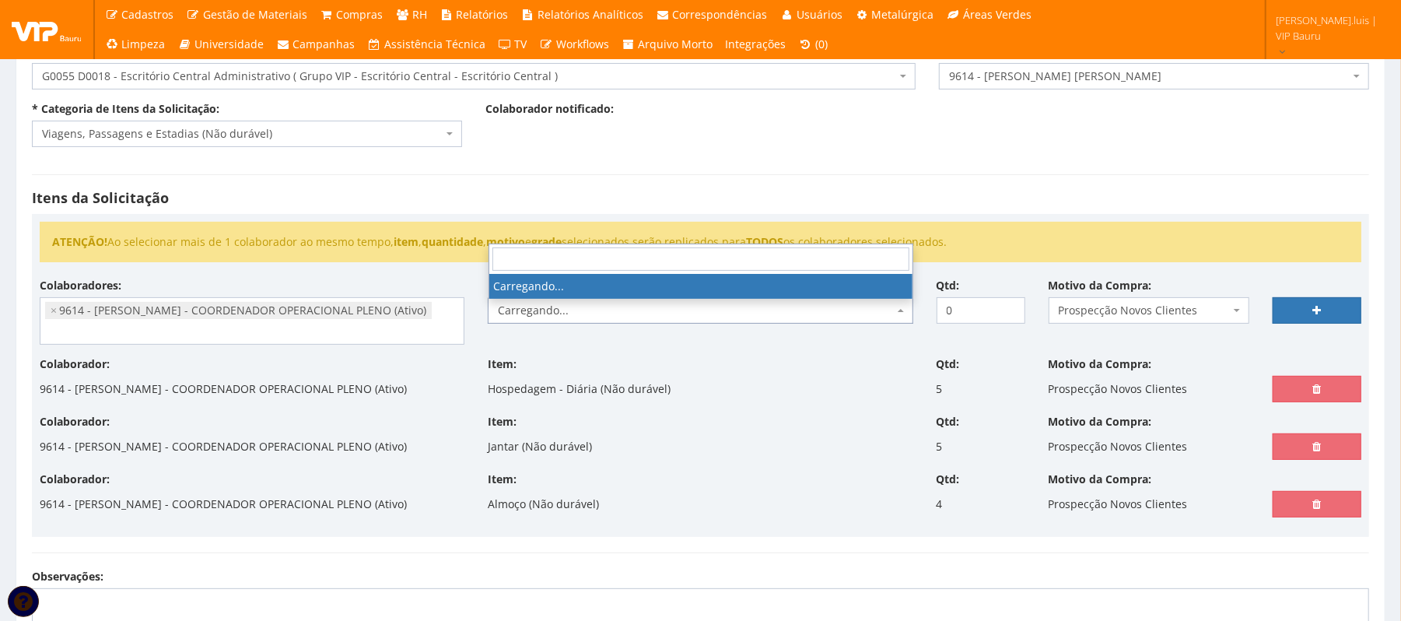
click at [574, 307] on span "Carregando..." at bounding box center [695, 311] width 395 height 16
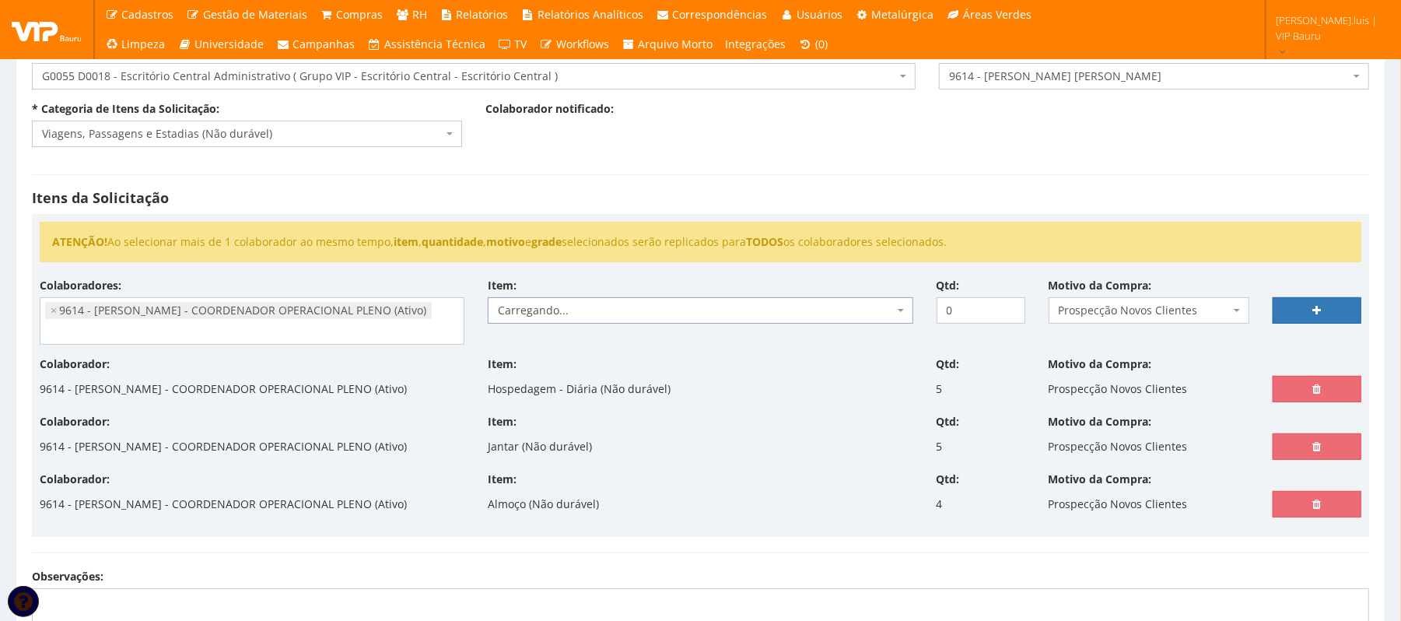
click at [574, 307] on span "Carregando..." at bounding box center [695, 311] width 395 height 16
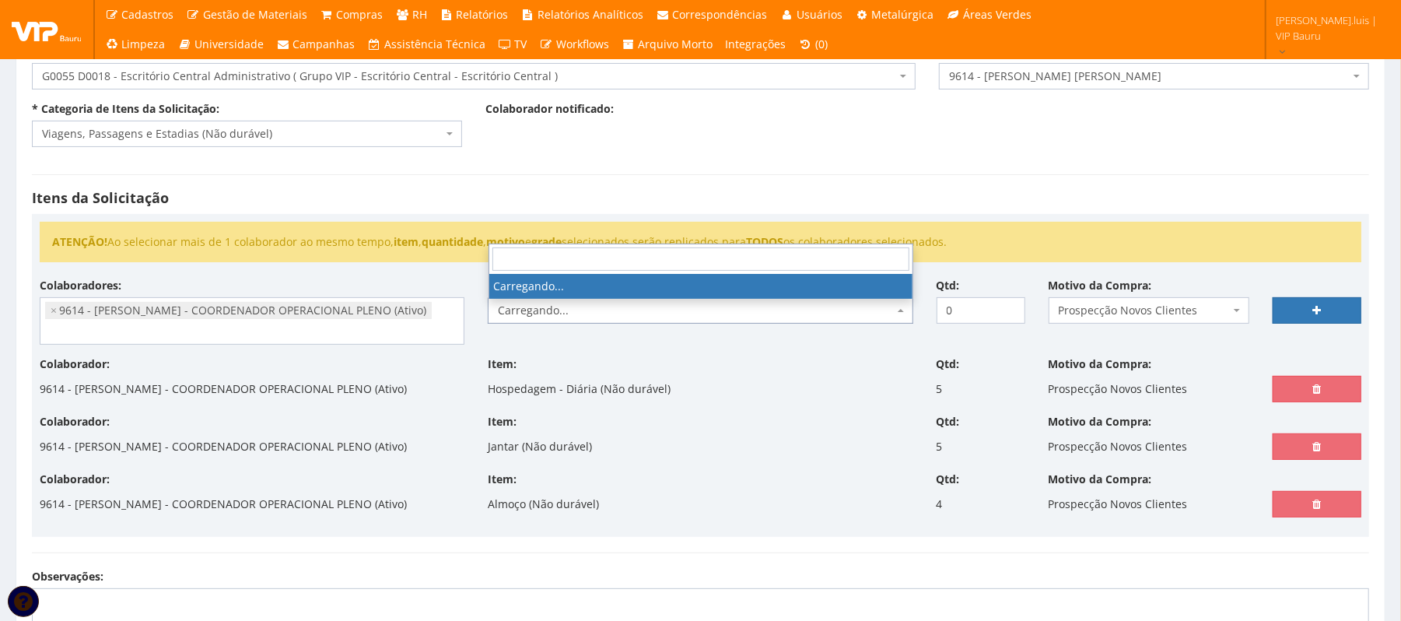
click at [574, 307] on span "Carregando..." at bounding box center [695, 311] width 395 height 16
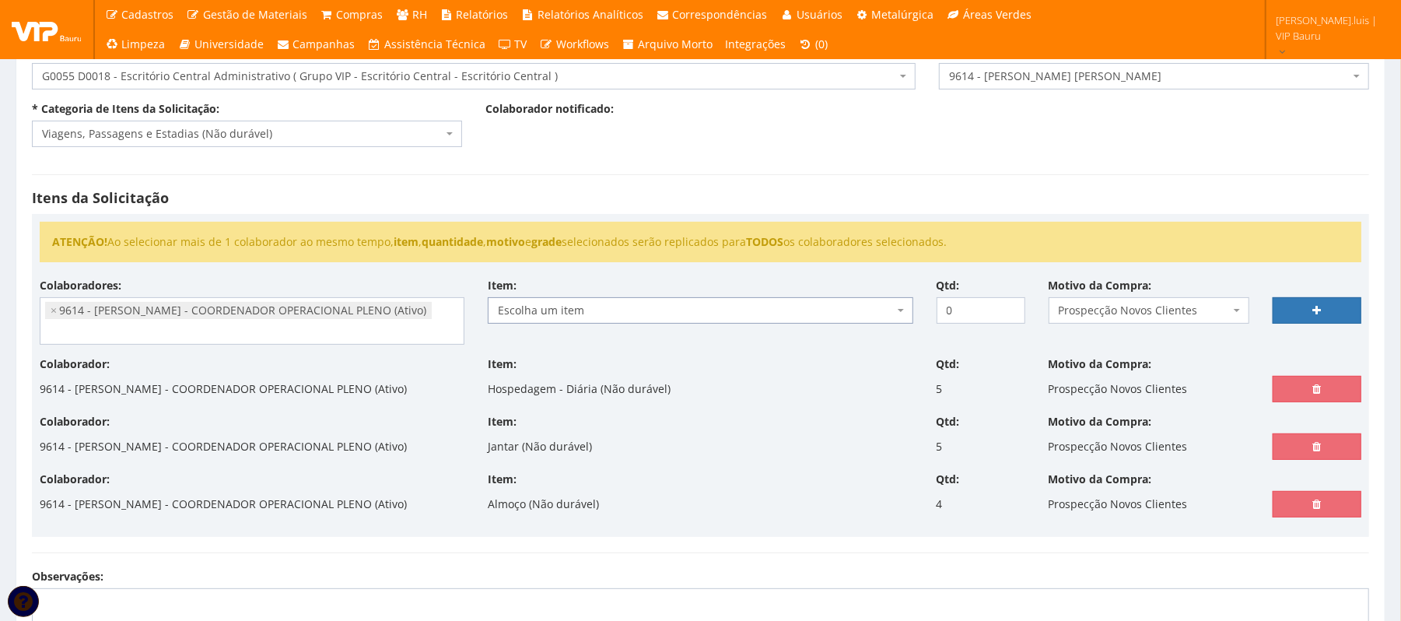
click at [574, 307] on span "Escolha um item" at bounding box center [695, 311] width 395 height 16
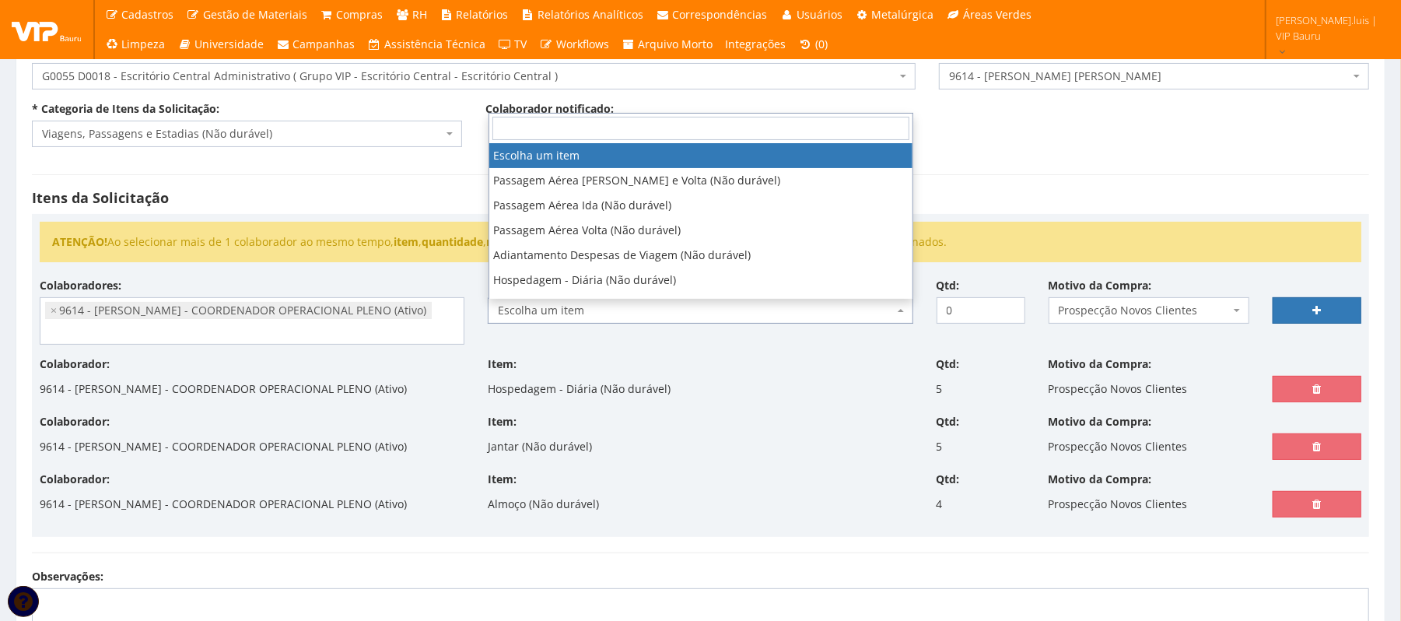
click at [574, 307] on span "Escolha um item" at bounding box center [695, 311] width 395 height 16
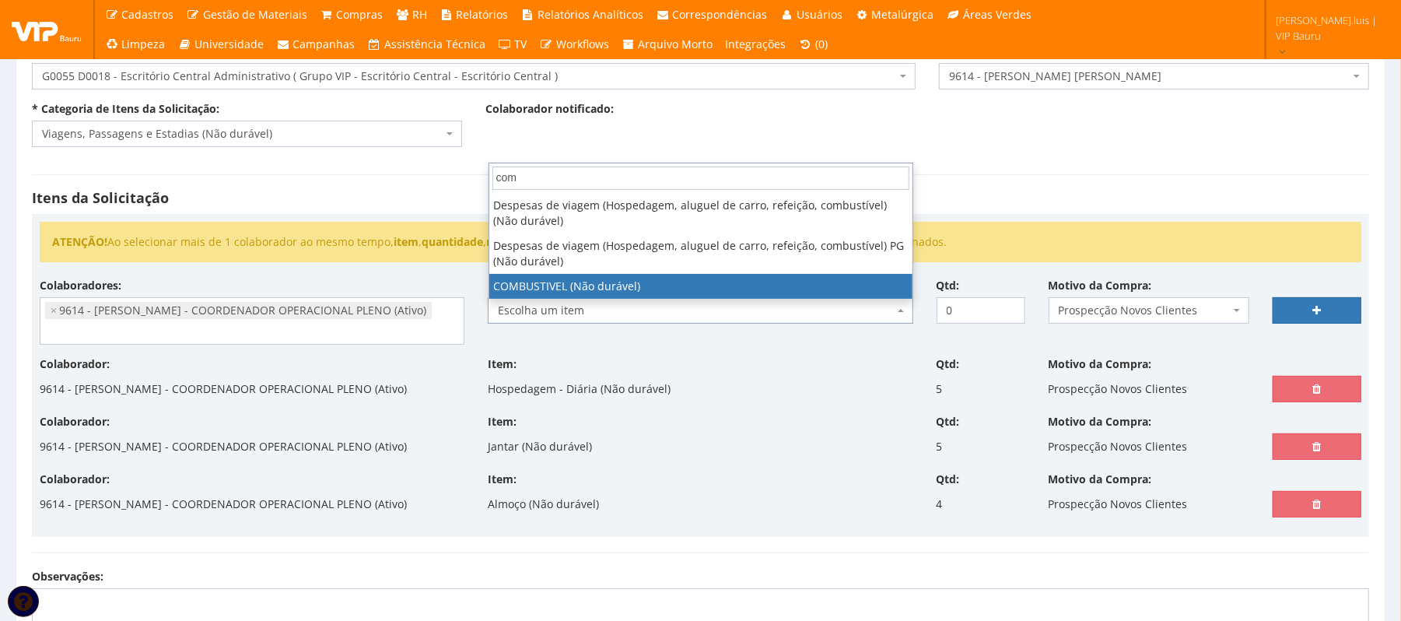
type input "com"
select select "2027"
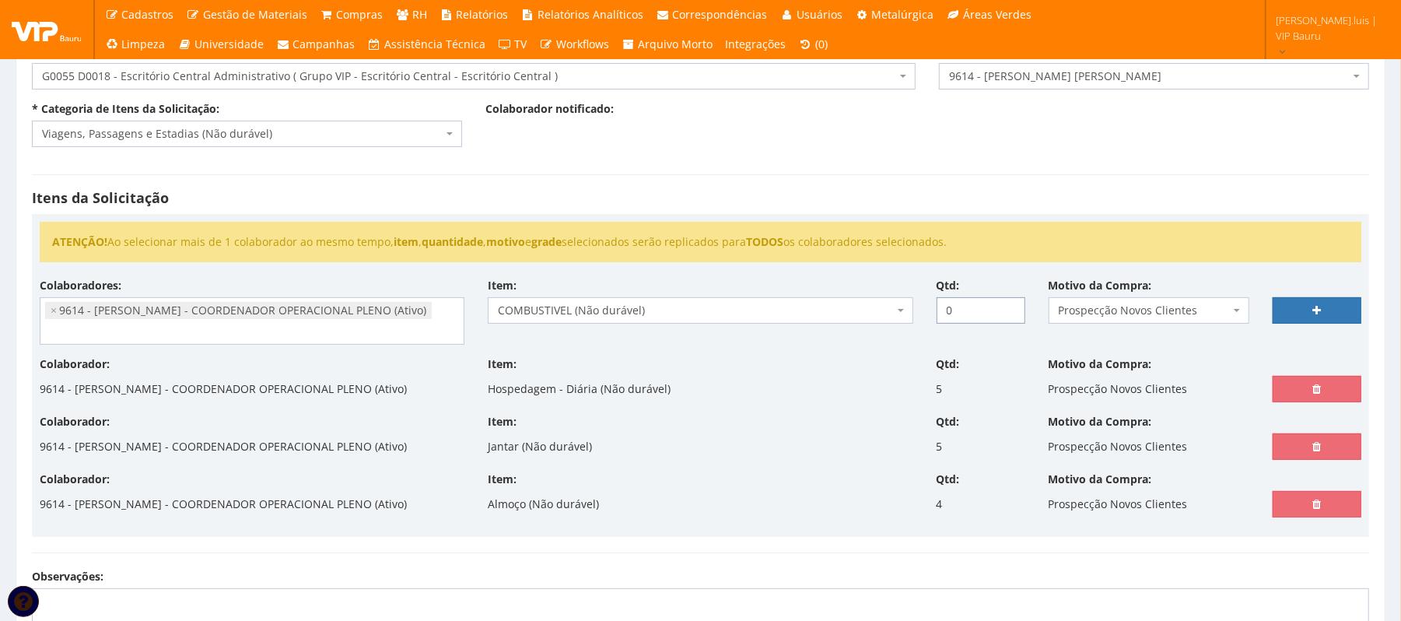
click at [975, 318] on input "0" at bounding box center [981, 310] width 89 height 26
type input "1"
click at [1317, 312] on icon at bounding box center [1317, 310] width 9 height 11
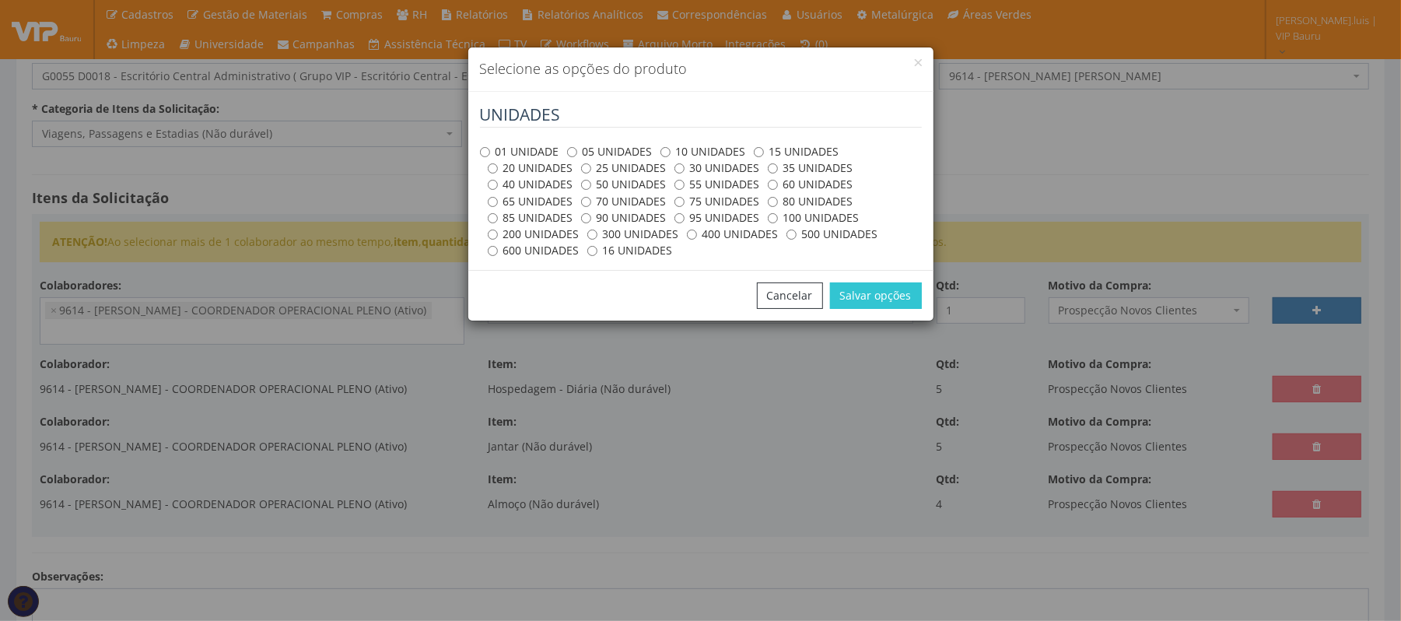
click at [783, 213] on label "100 UNIDADES" at bounding box center [814, 218] width 92 height 16
click at [778, 213] on input "100 UNIDADES" at bounding box center [773, 218] width 10 height 10
radio input "true"
click at [866, 294] on button "Salvar opções" at bounding box center [876, 295] width 92 height 26
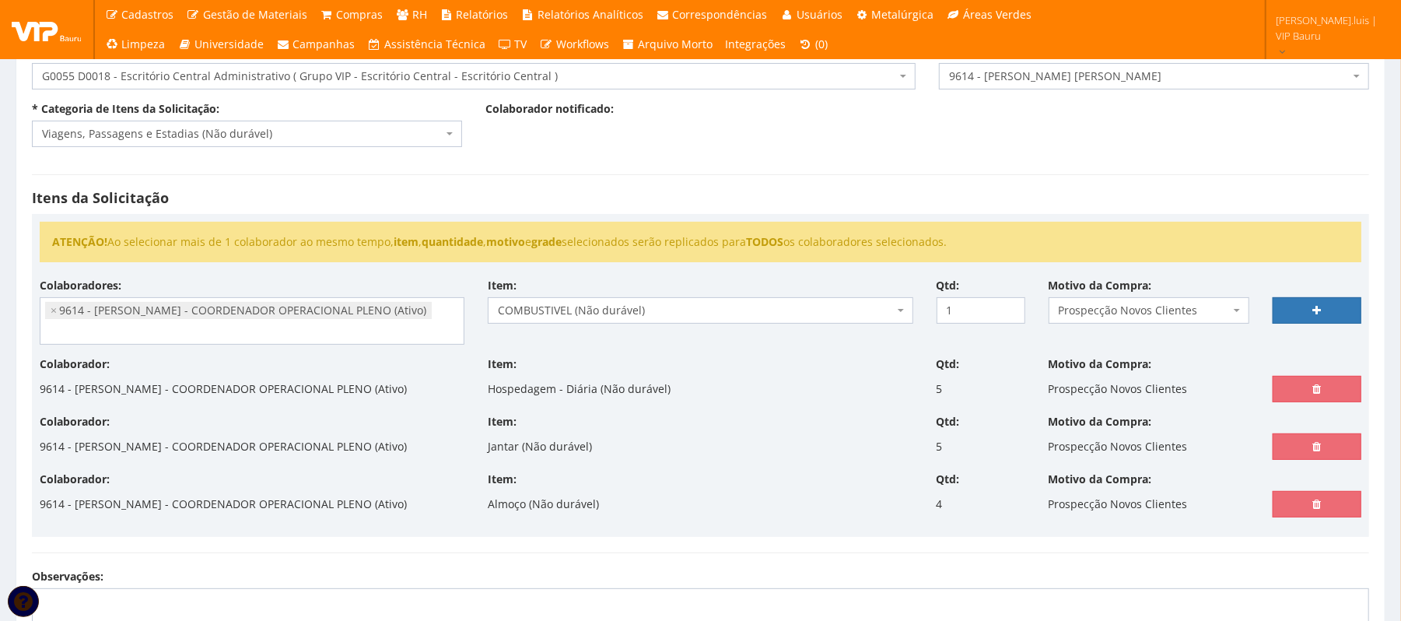
select select
type input "0"
select select
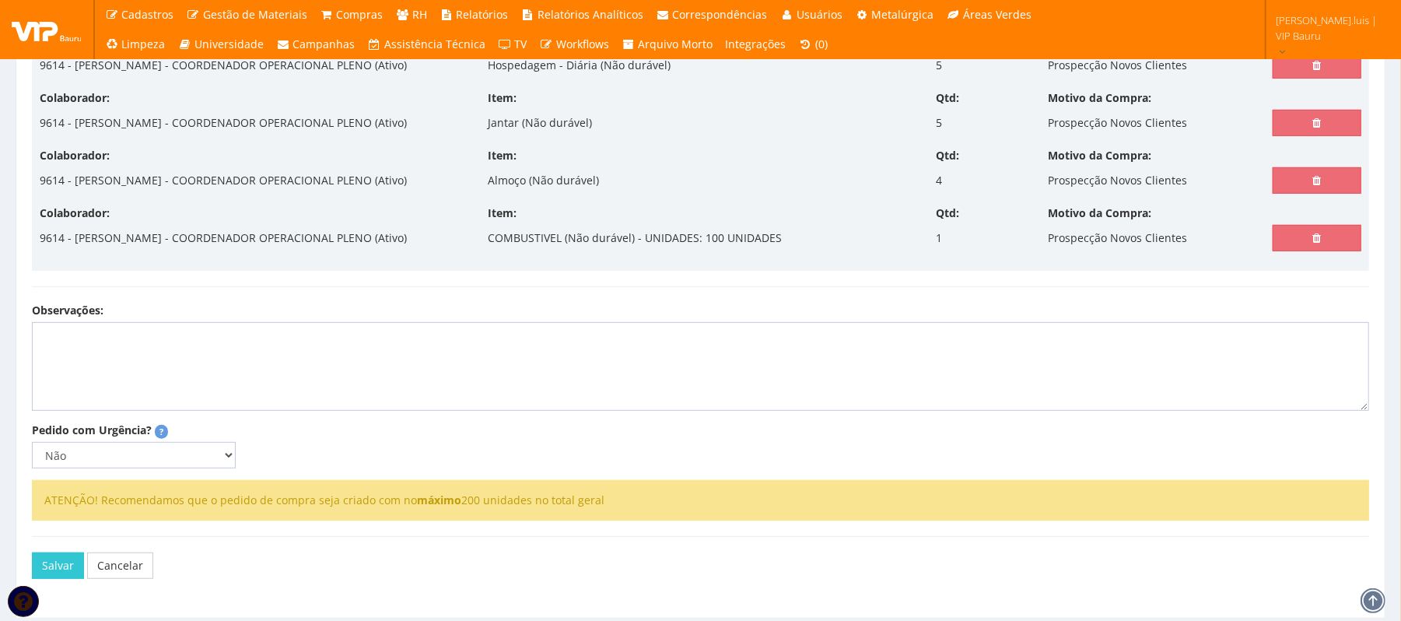
scroll to position [446, 0]
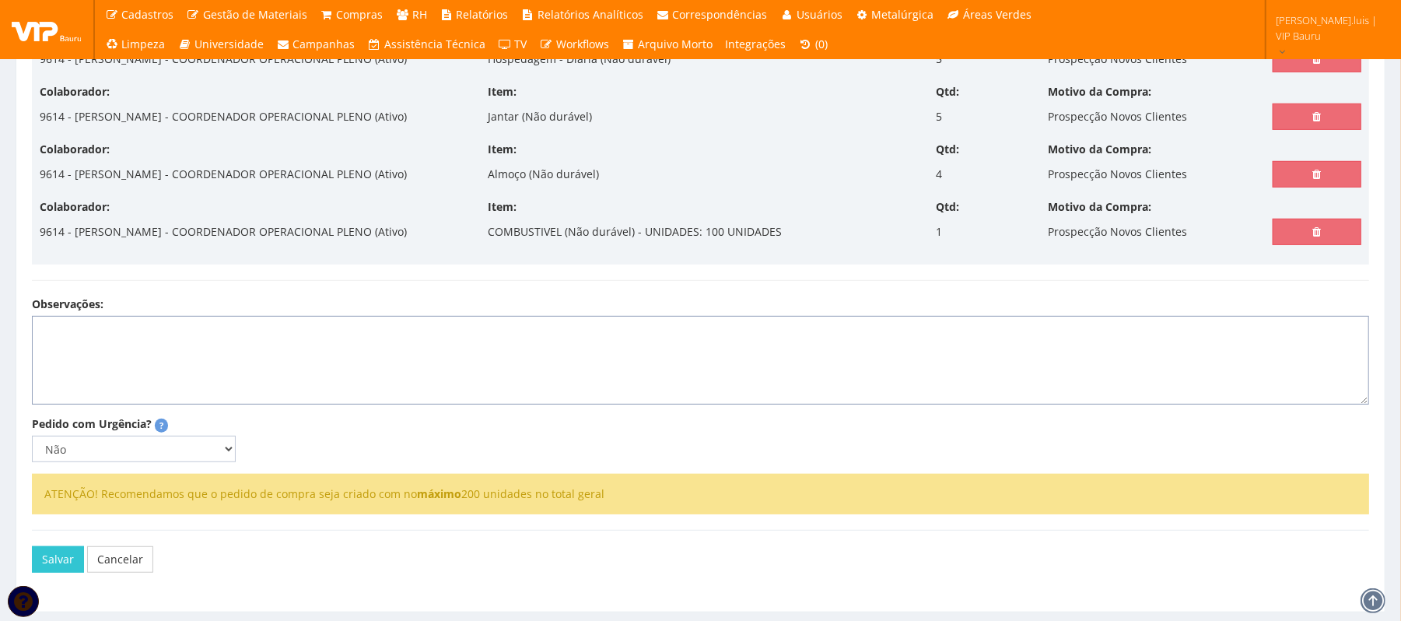
click at [79, 399] on textarea "Observações:" at bounding box center [701, 360] width 1338 height 89
click at [249, 391] on textarea "solicitação da diretoria para visita tecnica em Lençois e" at bounding box center [701, 360] width 1338 height 89
click at [0, 0] on lt-span "técnica" at bounding box center [0, 0] width 0 height 0
click at [66, 394] on textarea "solicitação da diretoria para visita técnica em Lençois e" at bounding box center [701, 360] width 1338 height 89
click at [0, 0] on lt-span "S olicitação" at bounding box center [0, 0] width 0 height 0
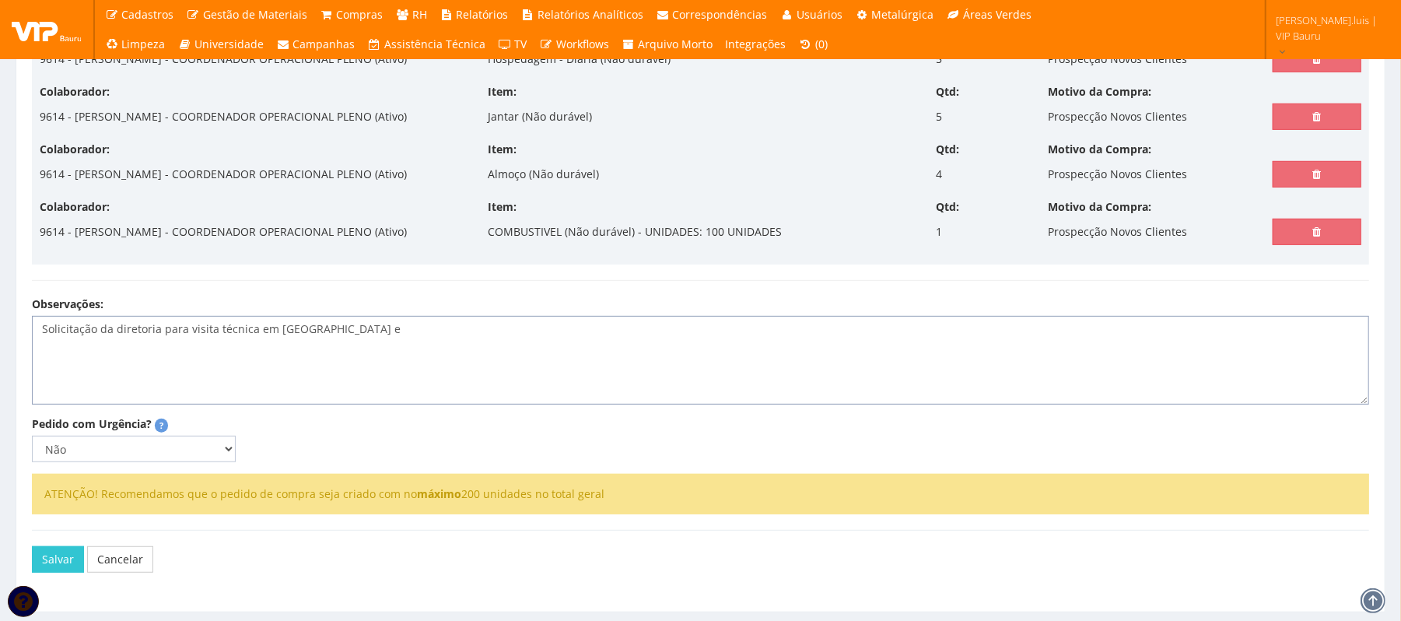
click at [293, 394] on textarea "Solicitação da diretoria para visita técnica em Lençois e" at bounding box center [701, 360] width 1338 height 89
click at [0, 0] on lt-span "Lençóis" at bounding box center [0, 0] width 0 height 0
click at [328, 401] on textarea "Solicitação da diretoria para visita técnica em Lençóis e" at bounding box center [701, 360] width 1338 height 89
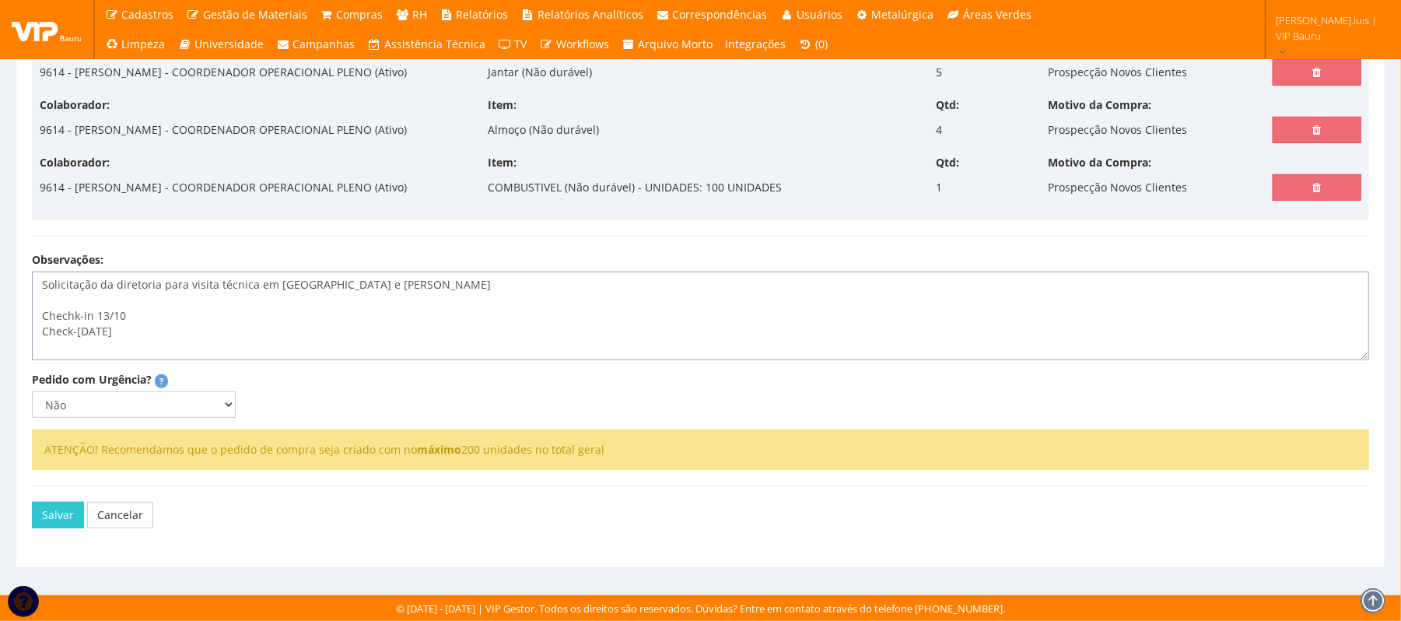
click at [64, 321] on textarea "Solicitação da diretoria para visita técnica em Lençóis e Pederneiras Chechk-in…" at bounding box center [701, 316] width 1338 height 89
click at [0, 0] on lt-span "Che ck -in" at bounding box center [0, 0] width 0 height 0
click at [157, 333] on textarea "Solicitação da diretoria para visita técnica em Lençóis e Pederneiras Check-in …" at bounding box center [701, 316] width 1338 height 89
click at [420, 272] on textarea "Solicitação da diretoria para visita técnica em Lençóis e Pederneiras Check-in …" at bounding box center [701, 316] width 1338 height 89
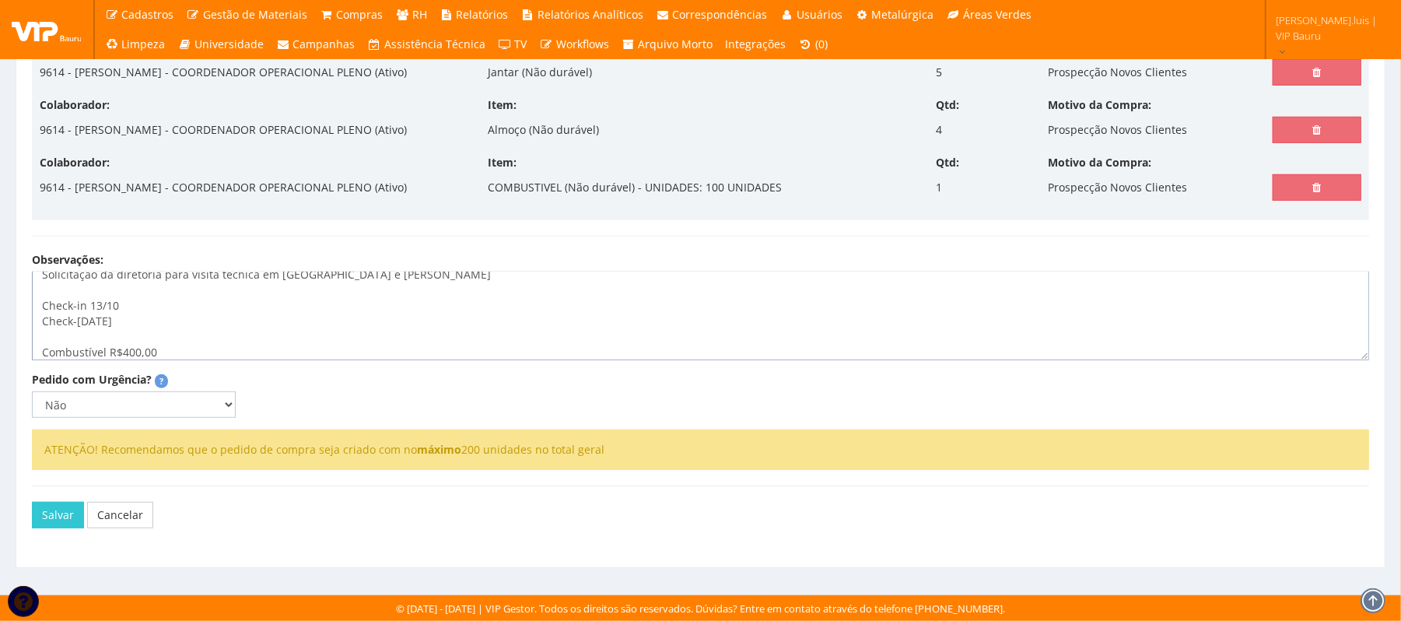
scroll to position [0, 0]
click at [251, 284] on textarea "Solicitação da diretoria para visita técnica em Lençóis e Pederneiras Check-in …" at bounding box center [701, 316] width 1338 height 89
click at [477, 302] on textarea "Solicitação da diretoria para visita técnica prospecção em Lençóis e Pederneira…" at bounding box center [701, 316] width 1338 height 89
click at [324, 286] on textarea "Solicitação da diretoria para visita técnica prospecção em Lençóis e Pederneira…" at bounding box center [701, 316] width 1338 height 89
click at [313, 286] on textarea "Solicitação da diretoria para visita técnica prospecção em Lençóis e Pederneira…" at bounding box center [701, 316] width 1338 height 89
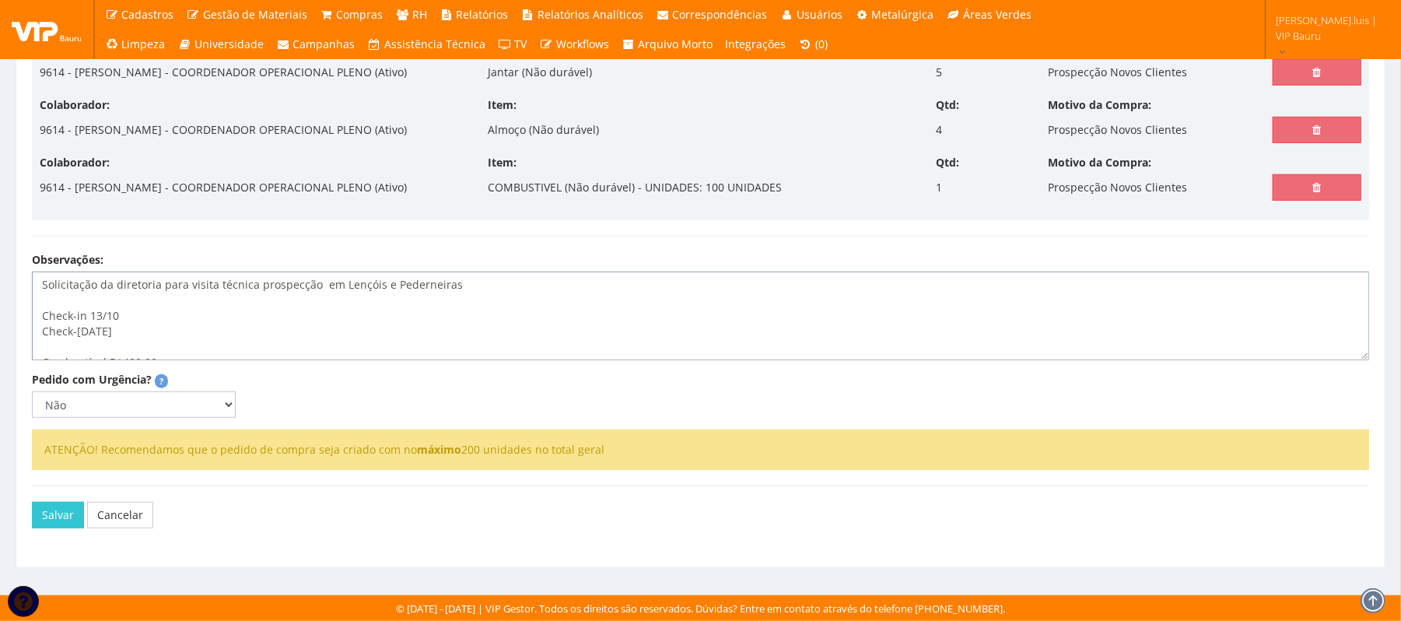
click at [0, 0] on lt-span "Remover espaço em branco a mais" at bounding box center [0, 0] width 0 height 0
click at [545, 290] on textarea "Solicitação da diretoria para visita técnica prospecção novo cliente em Lençóis…" at bounding box center [701, 316] width 1338 height 89
click at [240, 281] on textarea "Solicitação da diretoria para visita técnica prospecção novo cliente em Lençóis…" at bounding box center [701, 316] width 1338 height 89
click at [0, 0] on lt-span "técnica ," at bounding box center [0, 0] width 0 height 0
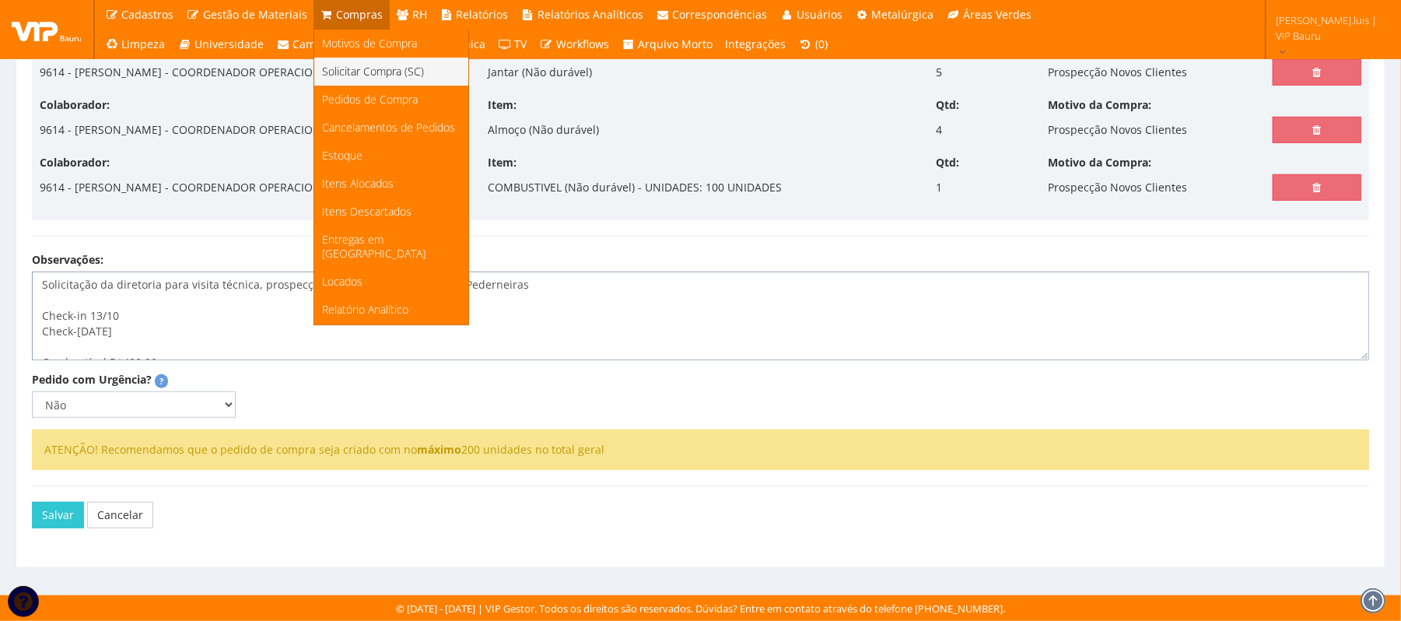
type textarea "Solicitação da diretoria para visita técnica, prospecção novo cliente em Lençói…"
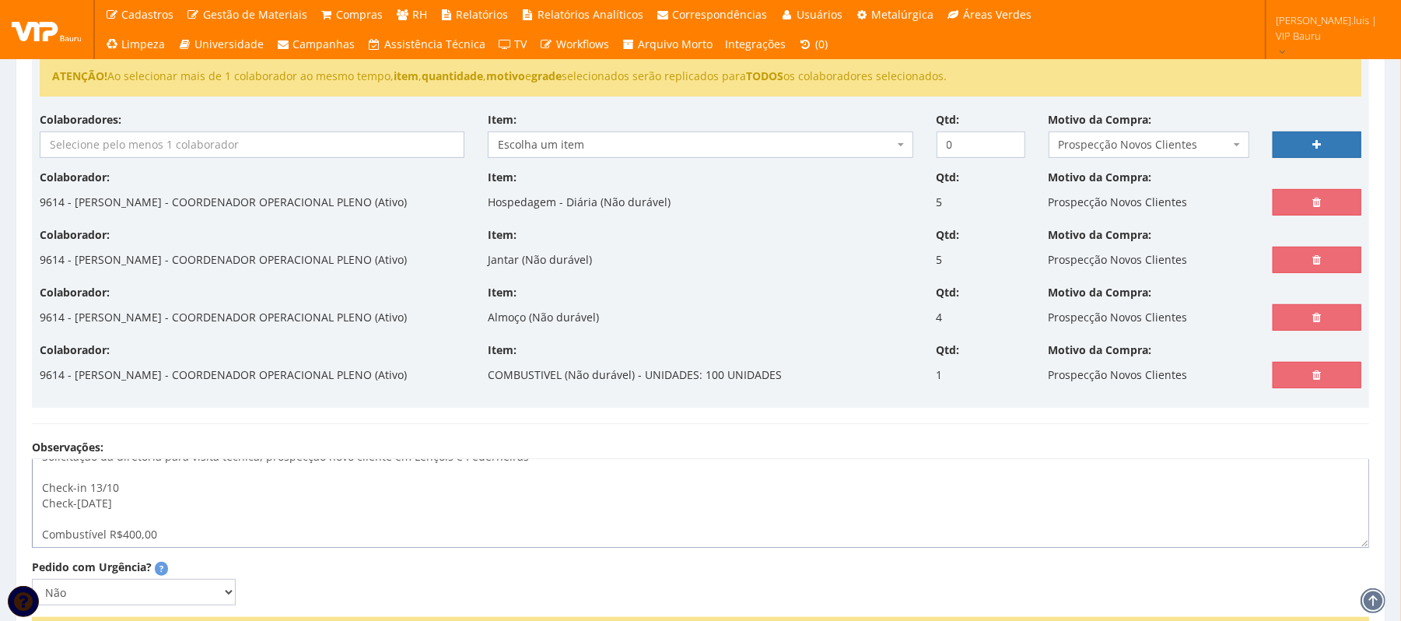
scroll to position [556, 0]
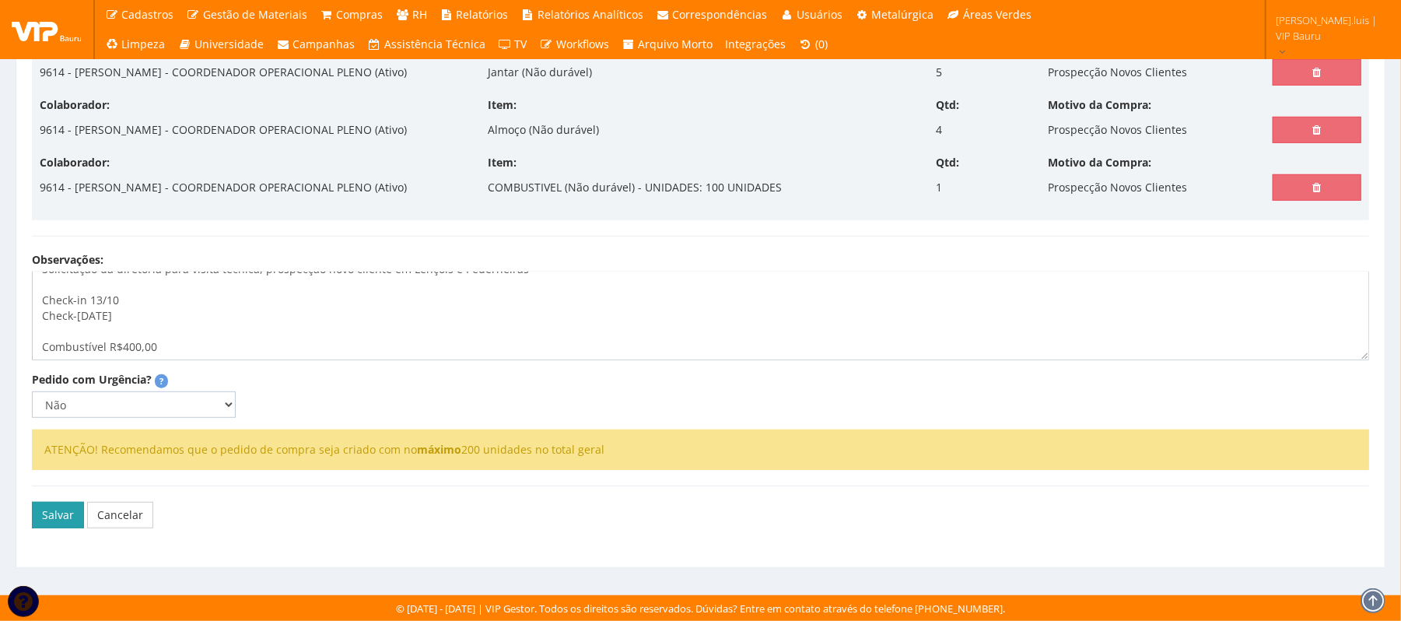
click at [54, 511] on button "Salvar" at bounding box center [58, 515] width 52 height 26
